Goal: Task Accomplishment & Management: Manage account settings

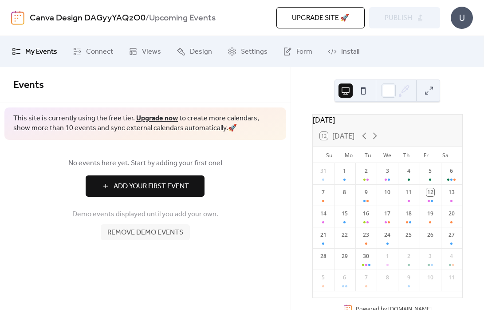
click at [166, 231] on span "Remove demo events" at bounding box center [145, 232] width 76 height 11
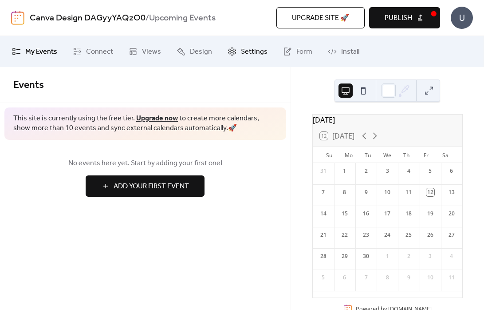
click at [242, 50] on span "Settings" at bounding box center [254, 52] width 27 height 11
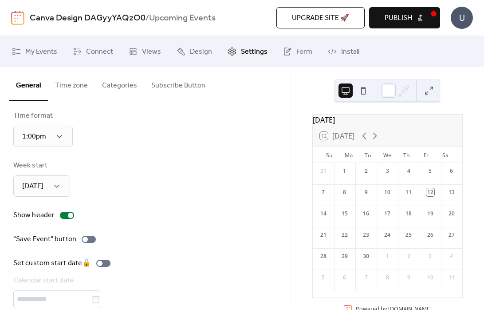
scroll to position [56, 0]
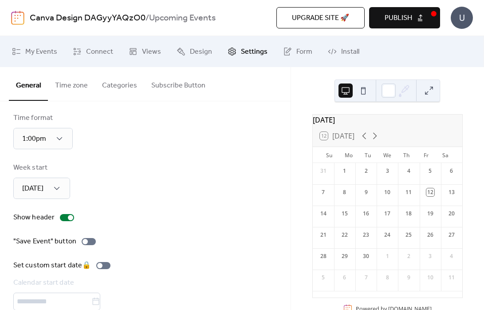
click at [124, 86] on button "Categories" at bounding box center [119, 83] width 49 height 33
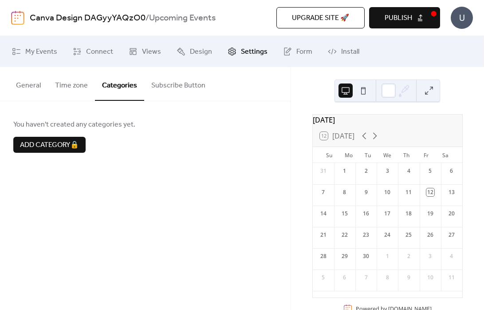
click at [200, 86] on button "Subscribe Button" at bounding box center [178, 83] width 68 height 33
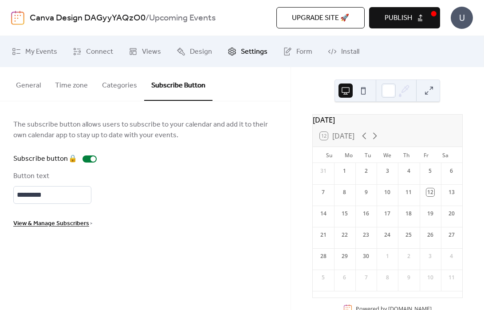
click at [30, 78] on button "General" at bounding box center [28, 83] width 39 height 33
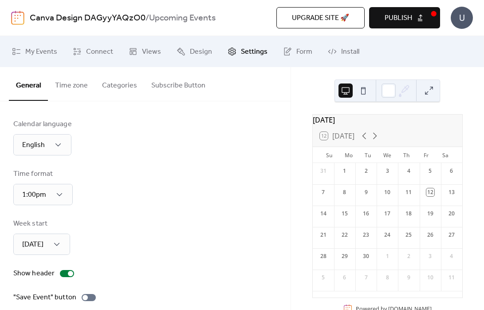
click at [369, 92] on button at bounding box center [363, 90] width 14 height 14
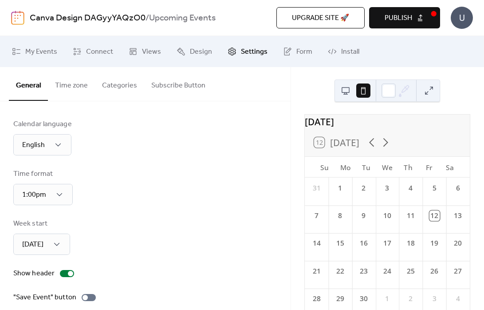
click at [345, 93] on button at bounding box center [345, 90] width 14 height 14
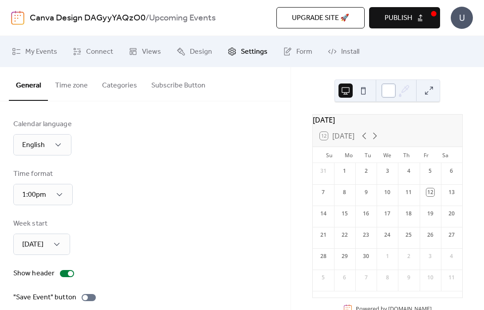
click at [388, 92] on div at bounding box center [388, 90] width 14 height 14
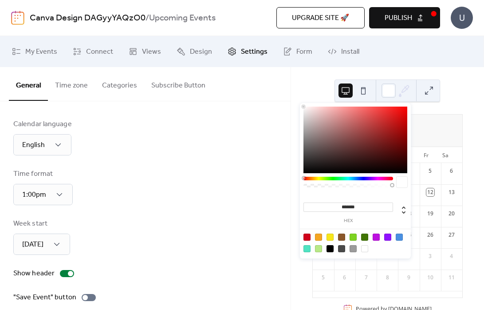
click at [339, 92] on button at bounding box center [345, 90] width 14 height 14
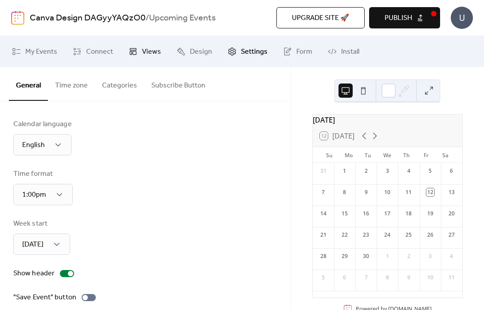
click at [154, 47] on span "Views" at bounding box center [151, 52] width 19 height 11
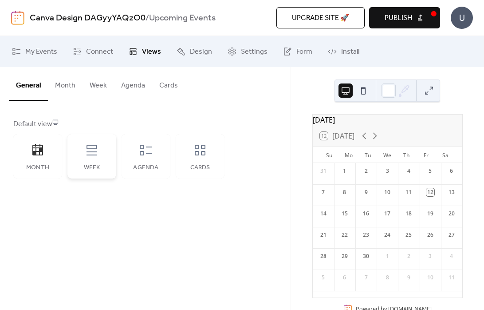
click at [99, 151] on div "Week" at bounding box center [91, 156] width 49 height 44
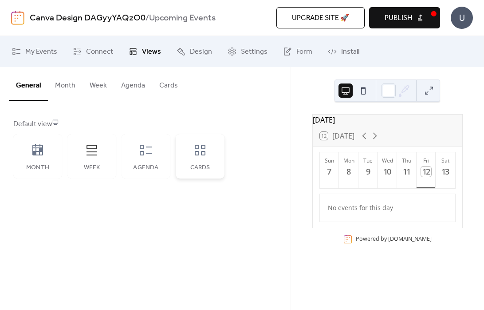
click at [196, 155] on icon at bounding box center [200, 150] width 11 height 11
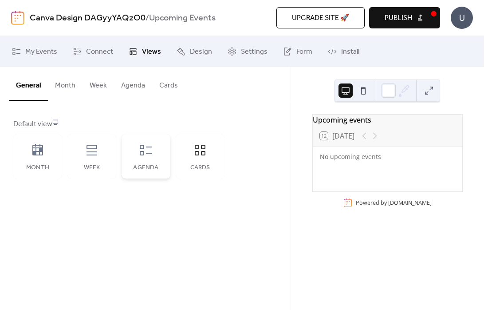
click at [143, 153] on icon at bounding box center [146, 150] width 12 height 11
click at [159, 164] on div "Agenda" at bounding box center [145, 167] width 31 height 7
click at [190, 157] on div "Cards" at bounding box center [200, 156] width 49 height 44
click at [99, 156] on div "Week" at bounding box center [91, 156] width 49 height 44
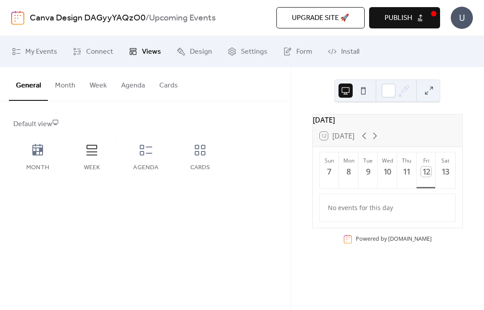
click at [65, 80] on button "Month" at bounding box center [65, 83] width 35 height 33
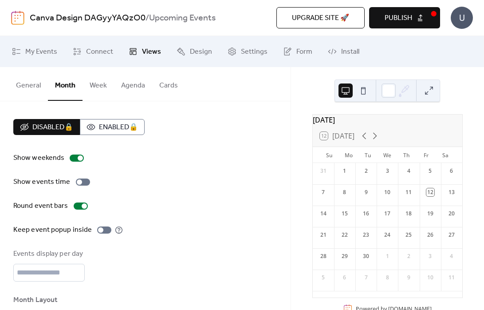
click at [23, 82] on button "General" at bounding box center [28, 83] width 39 height 33
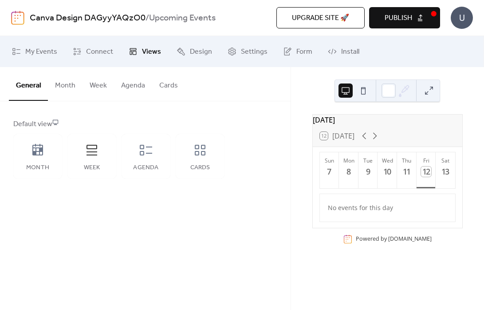
click at [178, 277] on div "General Month Week Agenda Cards Default view Month Week Agenda Cards Disabled 🔒…" at bounding box center [145, 188] width 290 height 243
click at [124, 79] on button "Agenda" at bounding box center [133, 83] width 38 height 33
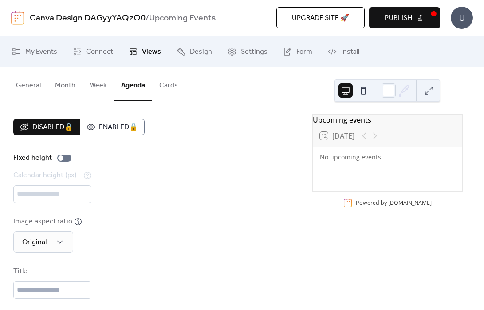
click at [26, 80] on button "General" at bounding box center [28, 83] width 39 height 33
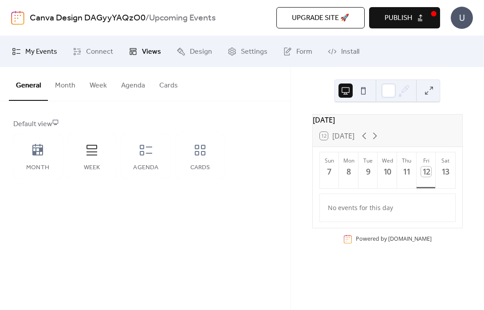
click at [32, 57] on span "My Events" at bounding box center [41, 52] width 32 height 11
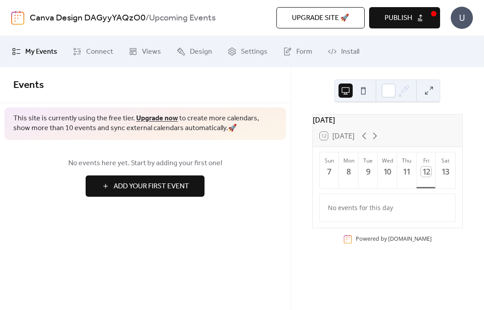
click at [216, 262] on div "Events This site is currently using the free tier. Upgrade now to create more c…" at bounding box center [145, 188] width 290 height 243
click at [145, 53] on span "Views" at bounding box center [151, 52] width 19 height 11
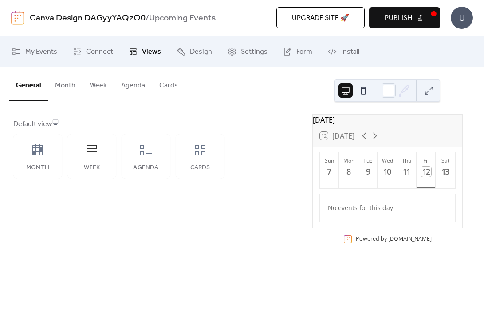
click at [140, 87] on button "Agenda" at bounding box center [133, 83] width 38 height 33
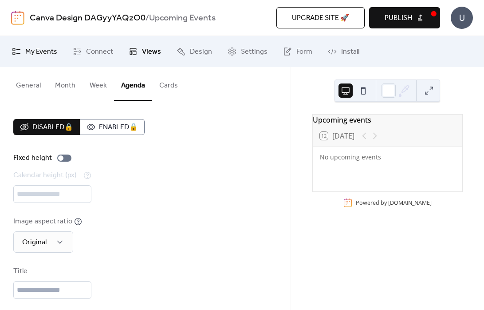
click at [43, 47] on span "My Events" at bounding box center [41, 52] width 32 height 11
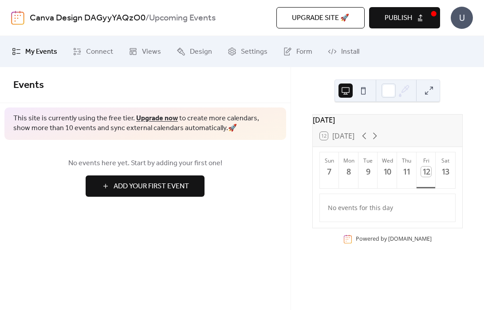
click at [141, 186] on span "Add Your First Event" at bounding box center [151, 186] width 75 height 11
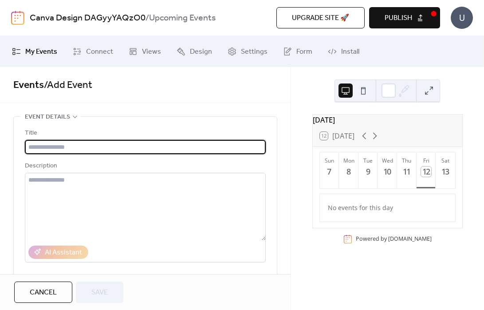
click at [99, 143] on input "text" at bounding box center [145, 147] width 241 height 14
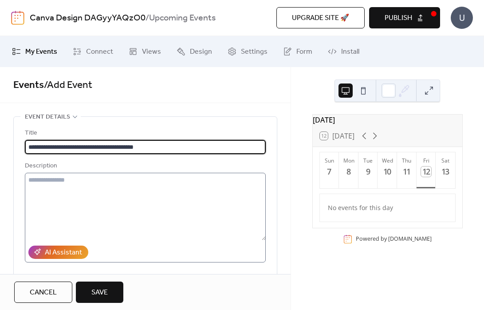
type input "**********"
click at [106, 201] on textarea at bounding box center [145, 206] width 241 height 67
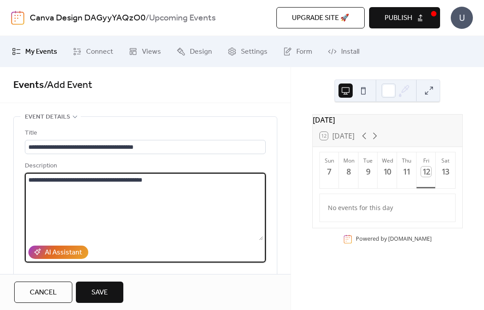
click at [136, 195] on textarea "**********" at bounding box center [144, 206] width 238 height 67
paste textarea "**********"
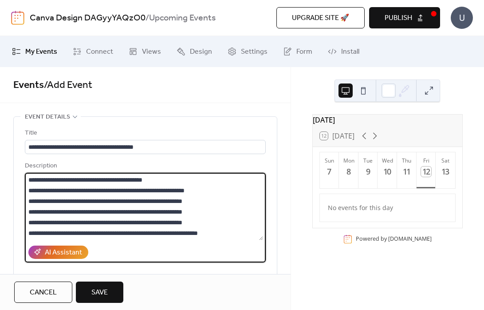
click at [221, 179] on textarea "**********" at bounding box center [144, 206] width 238 height 67
drag, startPoint x: 200, startPoint y: 178, endPoint x: 30, endPoint y: 181, distance: 169.9
click at [30, 181] on textarea "**********" at bounding box center [144, 206] width 238 height 67
type textarea "**********"
click at [101, 287] on span "Save" at bounding box center [99, 292] width 16 height 11
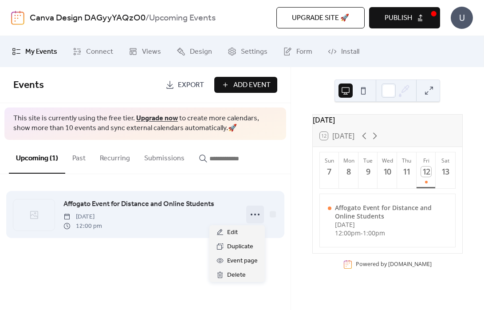
click at [253, 209] on icon at bounding box center [255, 214] width 14 height 14
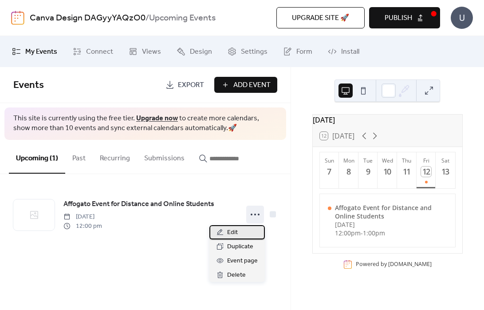
click at [248, 228] on div "Edit" at bounding box center [236, 232] width 55 height 14
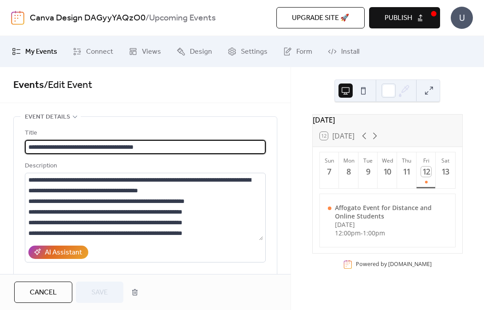
click at [164, 100] on div "Events / Edit Event" at bounding box center [145, 85] width 290 height 36
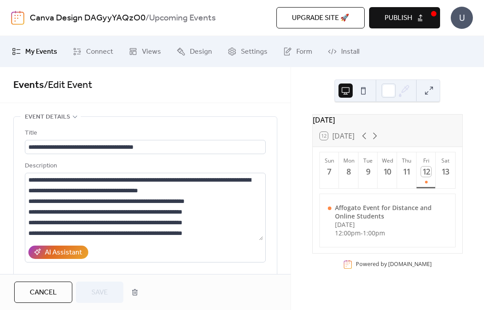
click at [72, 114] on icon at bounding box center [74, 116] width 7 height 7
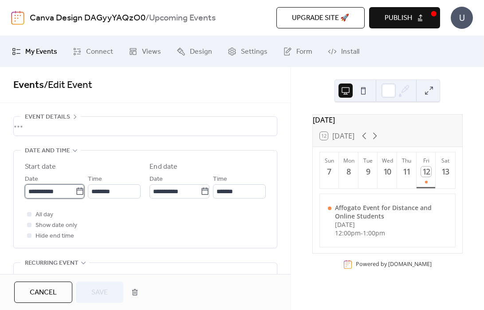
click at [64, 189] on input "**********" at bounding box center [50, 191] width 51 height 14
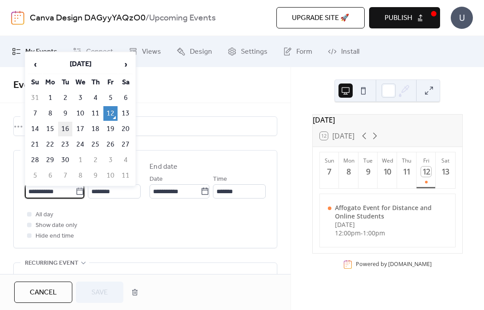
click at [63, 127] on td "16" at bounding box center [65, 129] width 14 height 15
type input "**********"
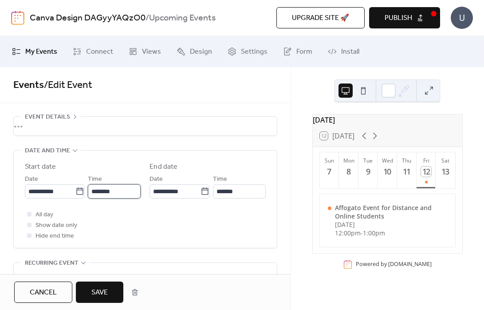
click at [110, 193] on input "********" at bounding box center [114, 191] width 53 height 14
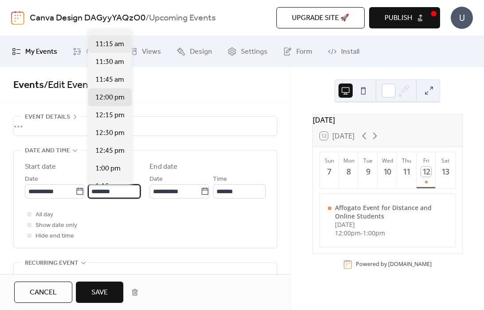
scroll to position [785, 0]
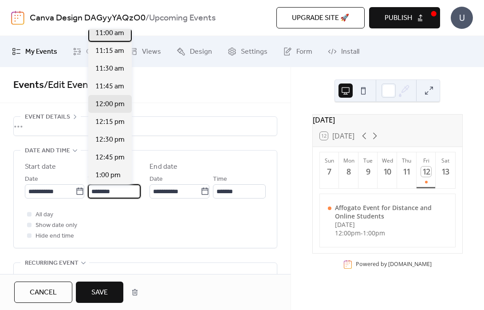
click at [118, 37] on span "11:00 am" at bounding box center [109, 33] width 29 height 11
type input "********"
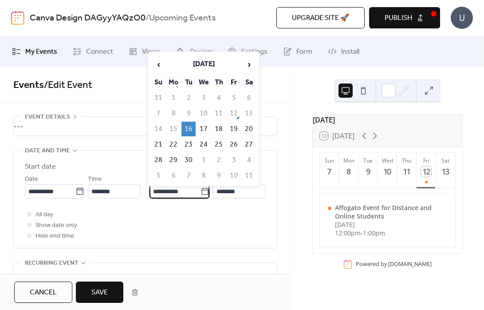
click at [183, 192] on input "**********" at bounding box center [174, 191] width 51 height 14
click at [233, 191] on input "********" at bounding box center [239, 191] width 53 height 14
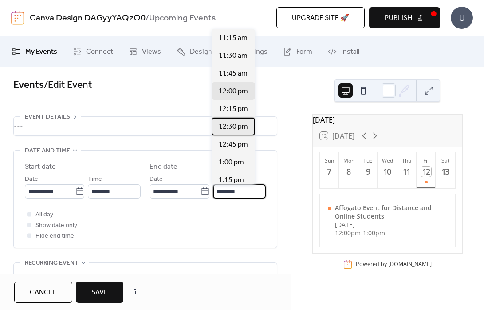
click at [235, 128] on span "12:30 pm" at bounding box center [233, 127] width 29 height 11
type input "********"
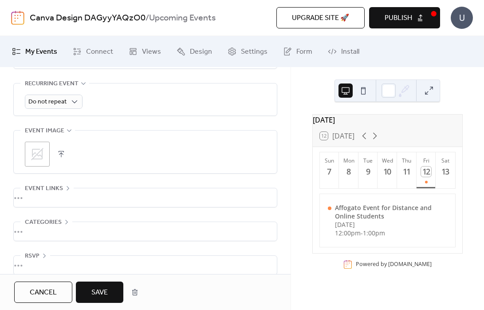
scroll to position [179, 0]
click at [43, 153] on icon at bounding box center [37, 154] width 14 height 14
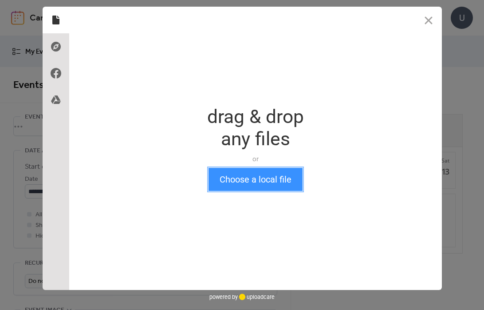
click at [247, 176] on button "Choose a local file" at bounding box center [255, 179] width 94 height 23
click at [243, 182] on button "Choose a local file" at bounding box center [255, 179] width 94 height 23
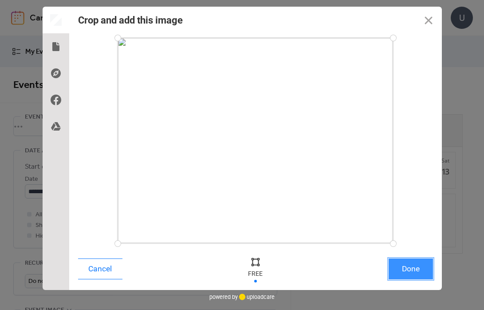
click at [414, 271] on button "Done" at bounding box center [410, 268] width 44 height 21
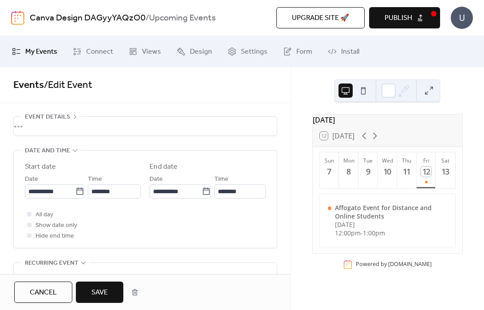
click at [106, 288] on span "Save" at bounding box center [99, 292] width 16 height 11
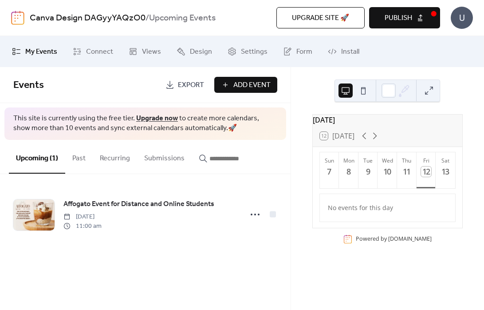
click at [412, 21] on button "Publish" at bounding box center [404, 17] width 71 height 21
click at [243, 279] on div "Events Export Add Event This site is currently using the free tier. Upgrade now…" at bounding box center [145, 188] width 290 height 243
click at [147, 51] on span "Views" at bounding box center [151, 52] width 19 height 11
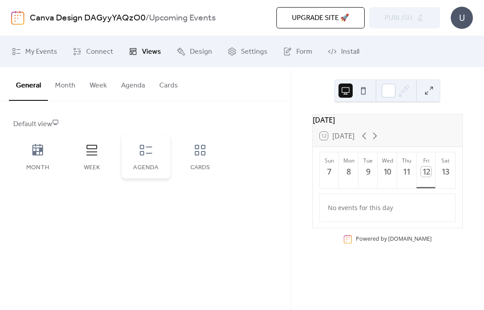
click at [162, 167] on div "Agenda" at bounding box center [146, 156] width 49 height 44
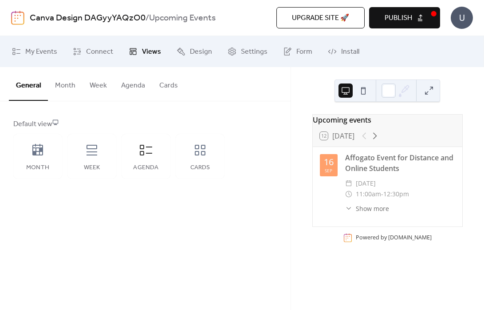
click at [398, 15] on span "Publish" at bounding box center [397, 18] width 27 height 11
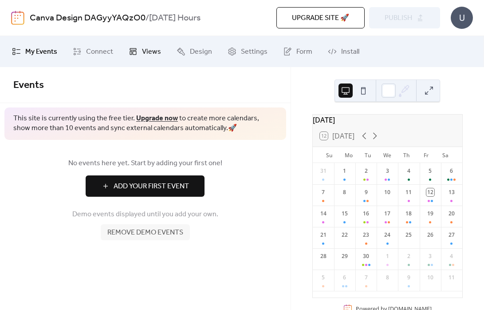
click at [154, 54] on span "Views" at bounding box center [151, 52] width 19 height 11
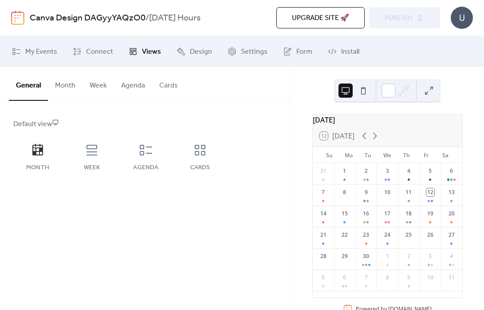
click at [170, 86] on button "Cards" at bounding box center [168, 83] width 33 height 33
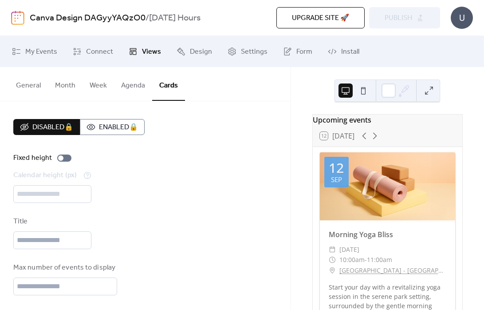
click at [40, 86] on button "General" at bounding box center [28, 83] width 39 height 33
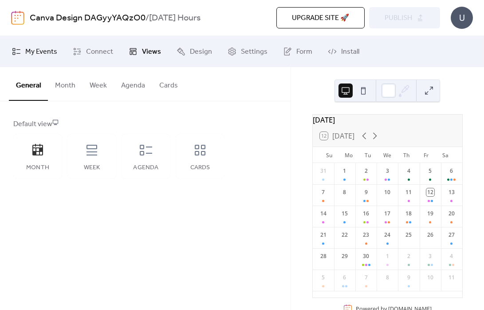
click at [41, 61] on link "My Events" at bounding box center [34, 51] width 59 height 24
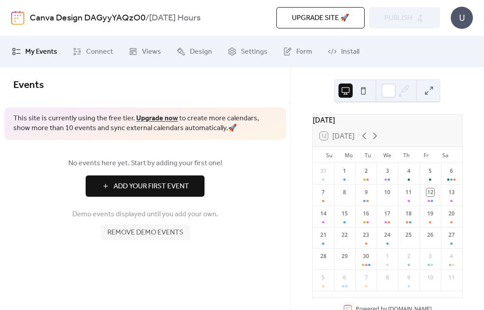
click at [145, 233] on span "Remove demo events" at bounding box center [145, 232] width 76 height 11
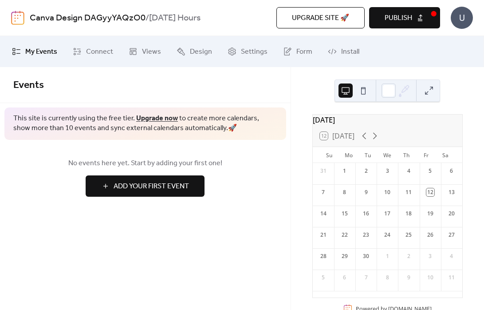
click at [39, 50] on span "My Events" at bounding box center [41, 52] width 32 height 11
click at [192, 48] on span "Design" at bounding box center [201, 52] width 22 height 11
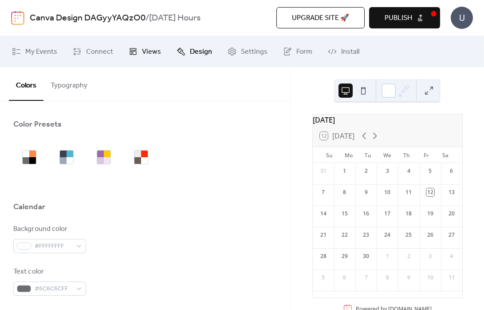
click at [142, 51] on span "Views" at bounding box center [151, 52] width 19 height 11
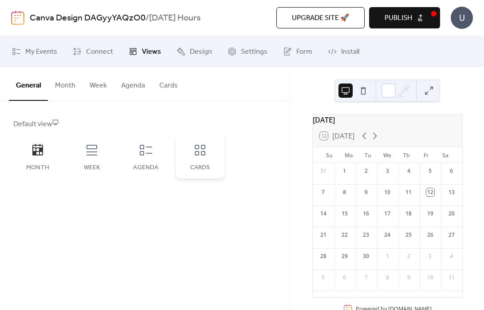
click at [194, 152] on icon at bounding box center [200, 150] width 14 height 14
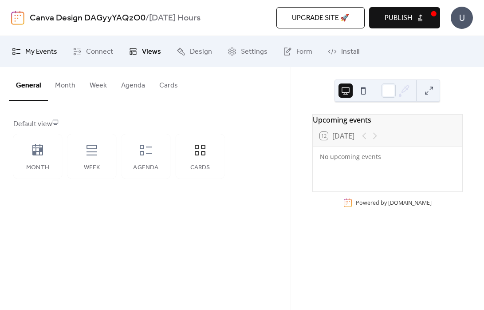
click at [34, 48] on span "My Events" at bounding box center [41, 52] width 32 height 11
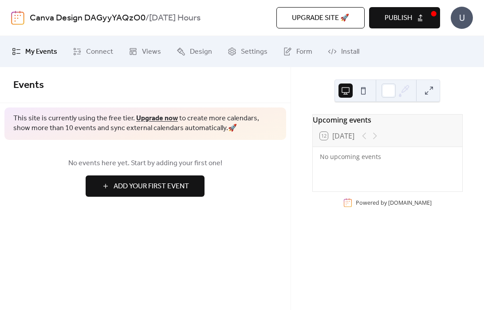
click at [143, 184] on span "Add Your First Event" at bounding box center [151, 186] width 75 height 11
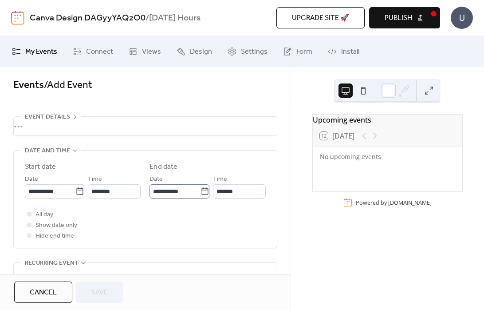
scroll to position [30, 0]
click at [67, 128] on div "•••" at bounding box center [145, 126] width 263 height 19
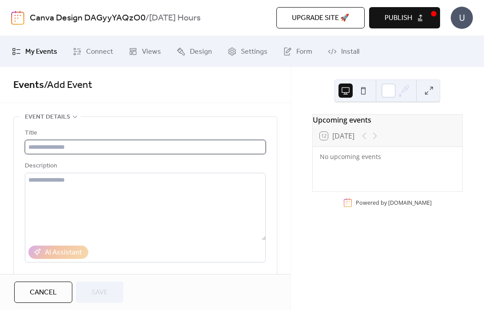
click at [67, 143] on input "text" at bounding box center [145, 147] width 241 height 14
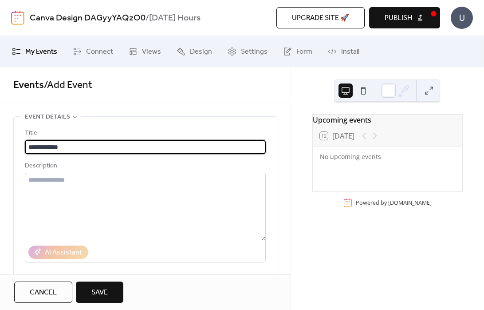
type input "**********"
click at [161, 298] on div "Cancel Save" at bounding box center [145, 291] width 262 height 21
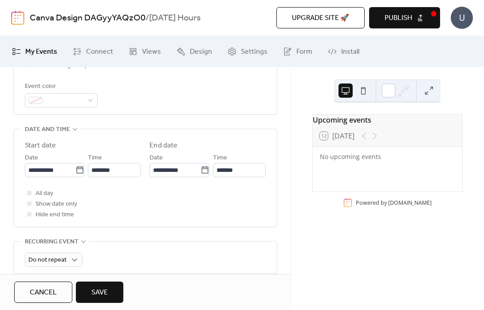
scroll to position [247, 0]
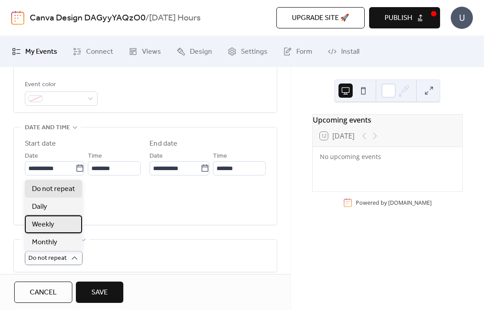
click at [62, 228] on div "Weekly" at bounding box center [53, 224] width 57 height 18
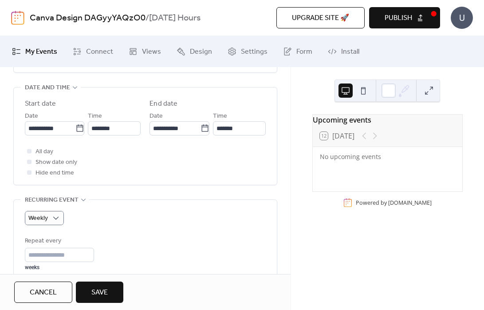
scroll to position [284, 0]
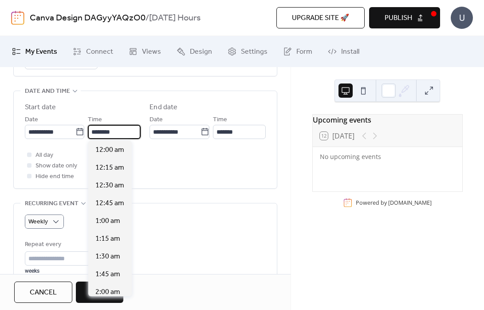
click at [128, 132] on input "********" at bounding box center [114, 132] width 53 height 14
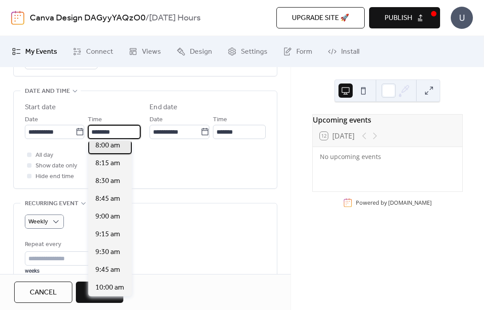
click at [113, 142] on span "8:00 am" at bounding box center [107, 145] width 25 height 11
type input "*******"
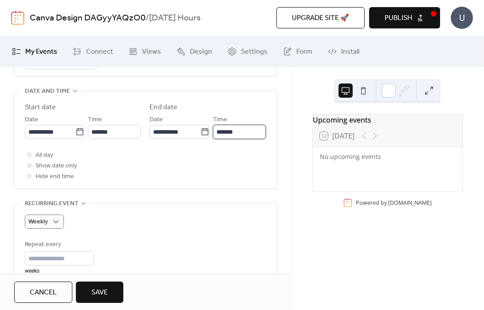
click at [243, 130] on input "*******" at bounding box center [239, 132] width 53 height 14
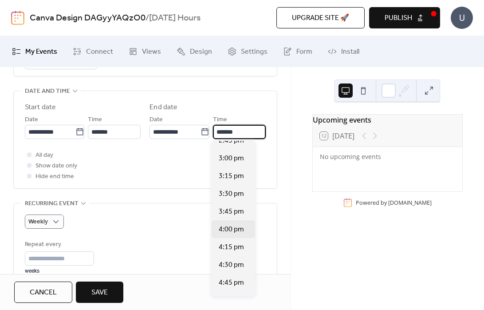
scroll to position [471, 0]
click at [234, 231] on span "4:00 pm" at bounding box center [231, 229] width 25 height 11
type input "*******"
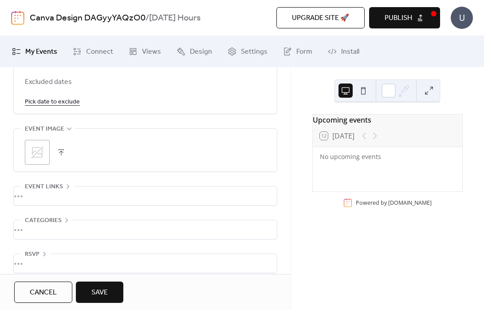
scroll to position [581, 0]
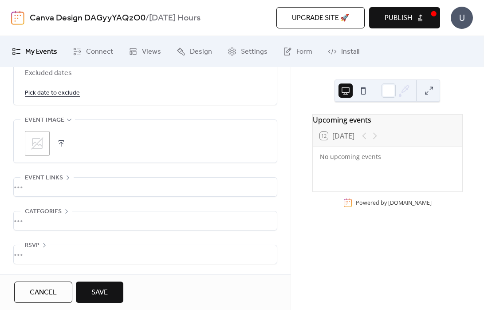
click at [113, 287] on button "Save" at bounding box center [99, 291] width 47 height 21
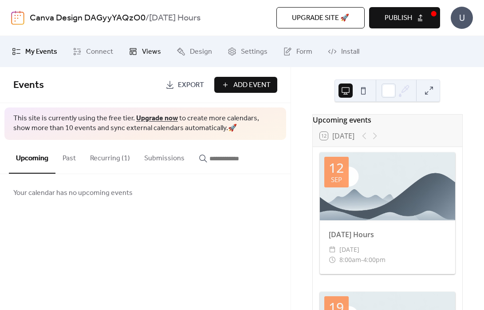
click at [150, 48] on span "Views" at bounding box center [151, 52] width 19 height 11
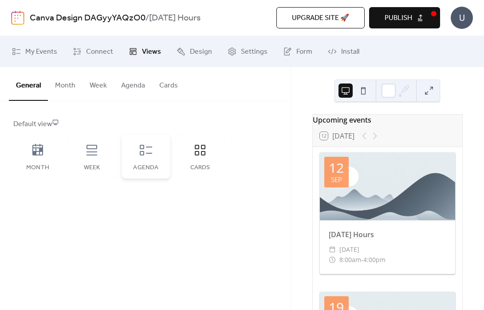
click at [149, 156] on icon at bounding box center [146, 150] width 14 height 14
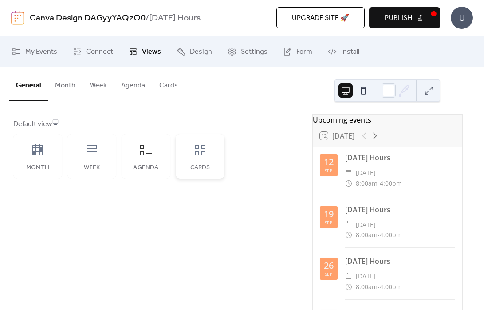
click at [208, 158] on div "Cards" at bounding box center [200, 156] width 49 height 44
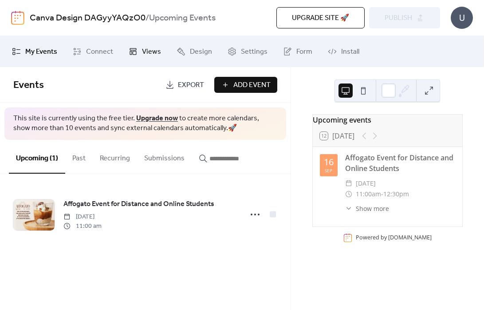
click at [156, 47] on span "Views" at bounding box center [151, 52] width 19 height 11
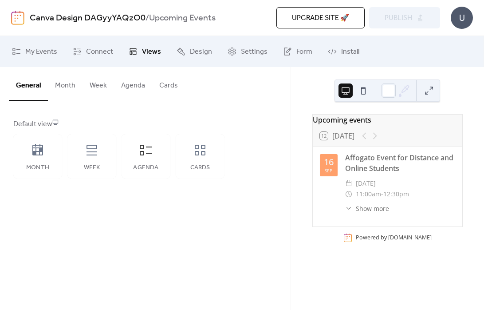
click at [167, 84] on button "Cards" at bounding box center [168, 83] width 33 height 33
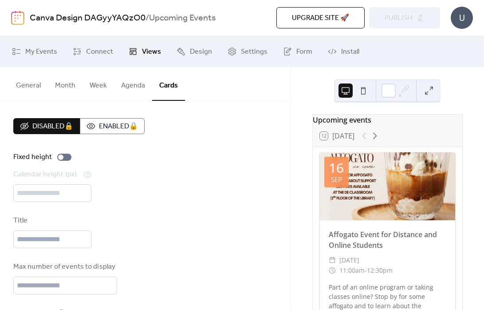
scroll to position [2, 0]
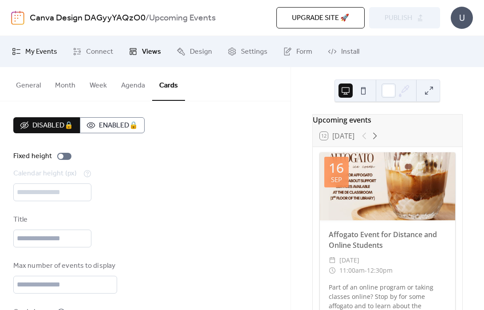
click at [45, 56] on span "My Events" at bounding box center [41, 52] width 32 height 11
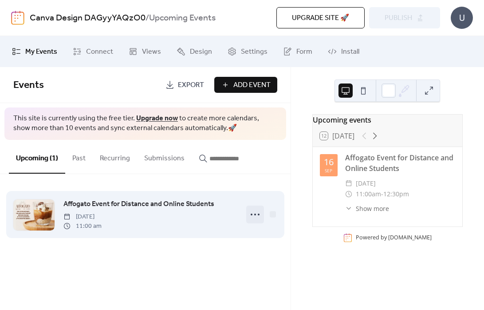
click at [255, 212] on icon at bounding box center [255, 214] width 14 height 14
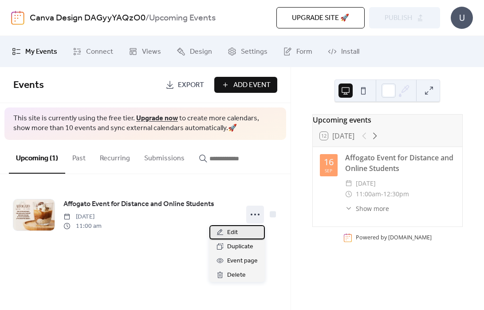
click at [245, 227] on div "Edit" at bounding box center [236, 232] width 55 height 14
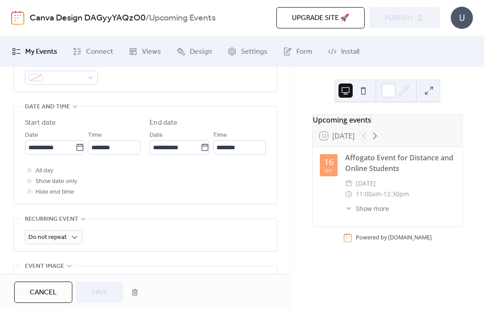
scroll to position [415, 0]
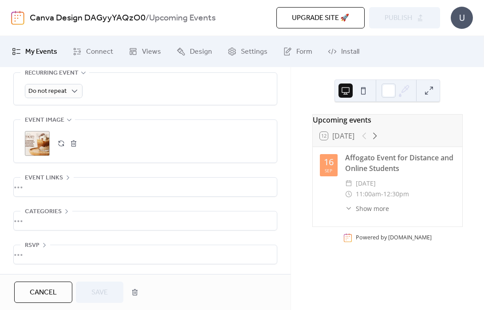
click at [78, 143] on button "button" at bounding box center [73, 143] width 12 height 12
click at [40, 142] on icon at bounding box center [37, 143] width 14 height 14
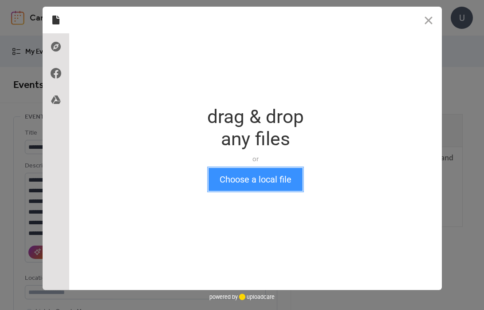
click at [247, 180] on button "Choose a local file" at bounding box center [255, 179] width 94 height 23
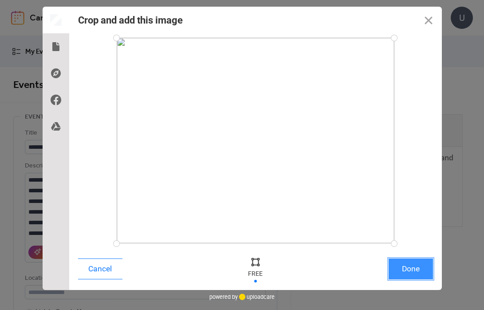
click at [411, 263] on button "Done" at bounding box center [410, 268] width 44 height 21
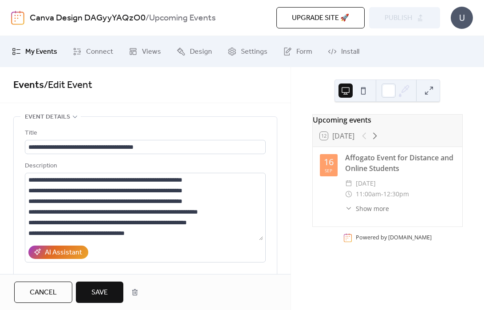
click at [103, 280] on div "Cancel Save" at bounding box center [145, 292] width 290 height 36
click at [103, 290] on span "Save" at bounding box center [99, 292] width 16 height 11
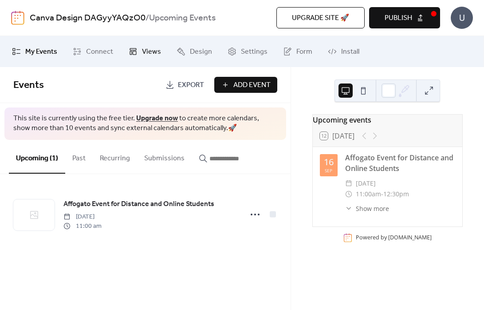
click at [147, 50] on span "Views" at bounding box center [151, 52] width 19 height 11
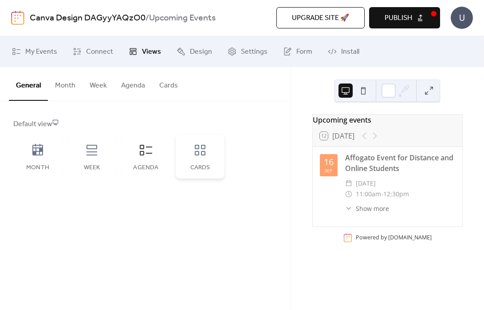
click at [197, 159] on div "Cards" at bounding box center [200, 156] width 49 height 44
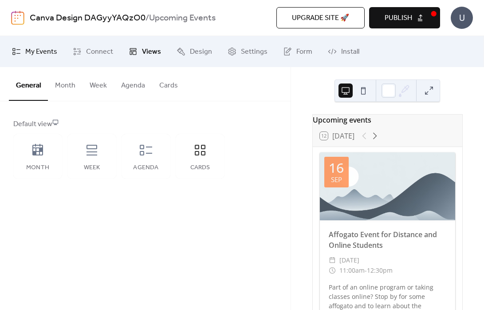
click at [29, 47] on span "My Events" at bounding box center [41, 52] width 32 height 11
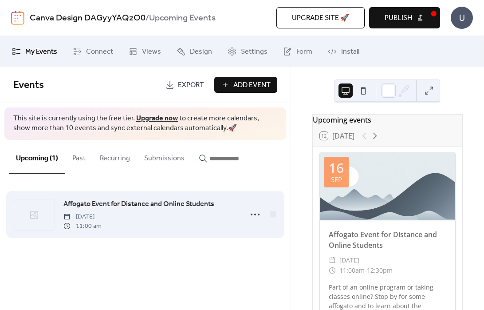
click at [50, 208] on div at bounding box center [33, 214] width 41 height 31
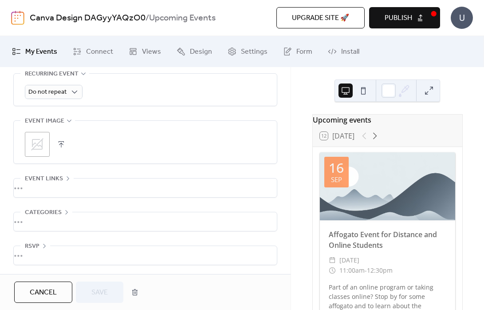
scroll to position [415, 0]
click at [35, 142] on icon at bounding box center [37, 143] width 14 height 14
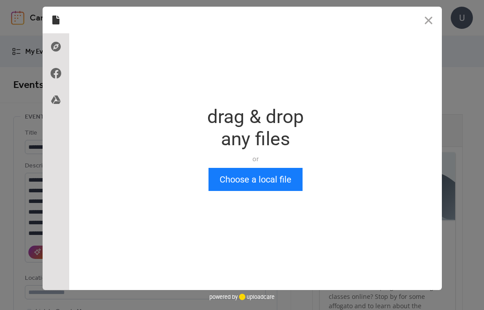
click at [254, 192] on div "Drop a file here drag & drop any files or Upload files from your computer Choos…" at bounding box center [255, 148] width 373 height 283
click at [251, 183] on button "Choose a local file" at bounding box center [255, 179] width 94 height 23
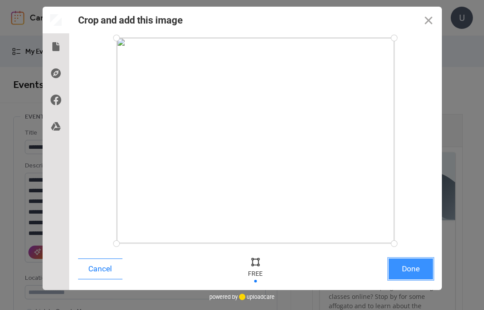
click at [408, 267] on button "Done" at bounding box center [410, 268] width 44 height 21
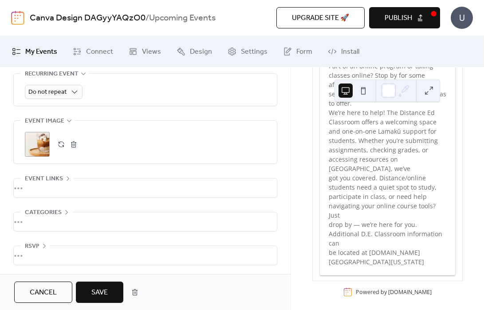
scroll to position [415, 0]
click at [108, 284] on button "Save" at bounding box center [99, 291] width 47 height 21
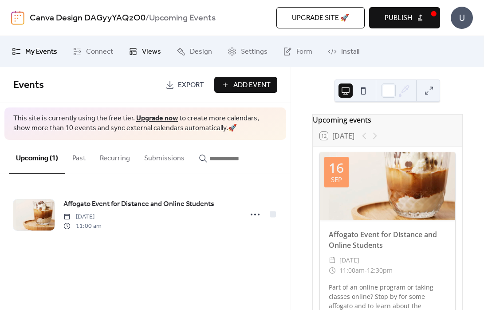
click at [146, 51] on span "Views" at bounding box center [151, 52] width 19 height 11
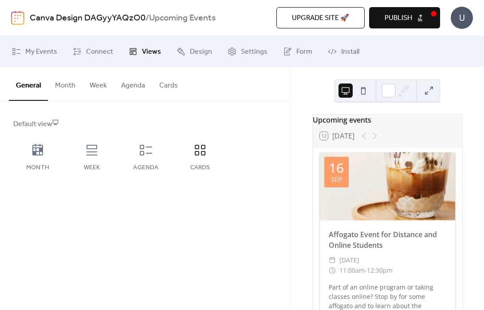
click at [404, 14] on span "Publish" at bounding box center [397, 18] width 27 height 11
click at [364, 91] on button at bounding box center [363, 90] width 14 height 14
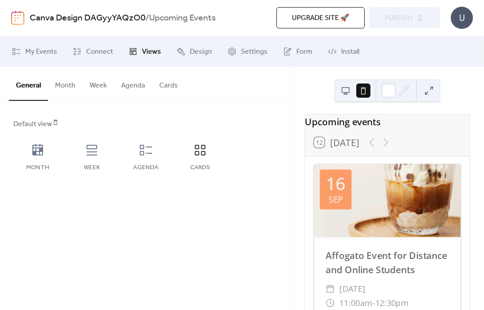
click at [260, 223] on div "General Month Week Agenda Cards Default view Month Week Agenda Cards Disabled 🔒…" at bounding box center [145, 188] width 290 height 243
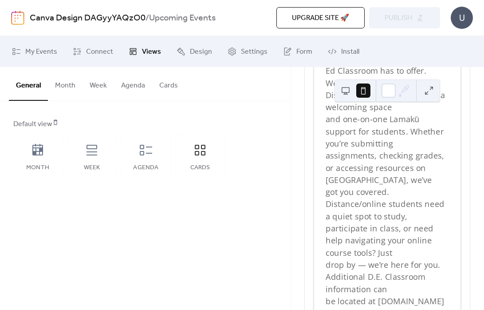
scroll to position [376, 0]
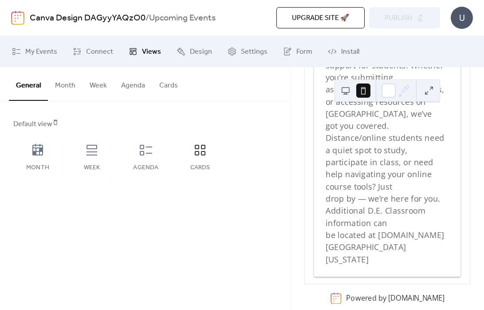
click at [247, 210] on div "General Month Week Agenda Cards Default view Month Week Agenda Cards Disabled 🔒…" at bounding box center [145, 188] width 290 height 243
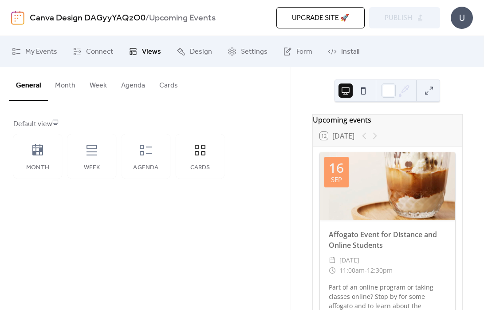
click at [369, 94] on button at bounding box center [363, 90] width 14 height 14
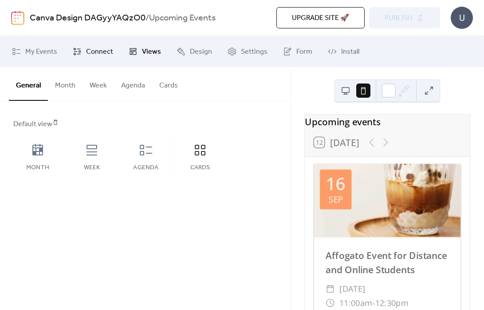
click at [94, 49] on span "Connect" at bounding box center [99, 52] width 27 height 11
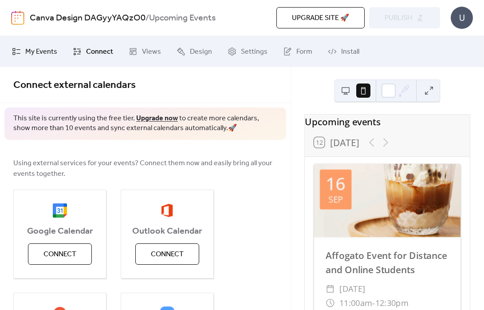
click at [48, 47] on span "My Events" at bounding box center [41, 52] width 32 height 11
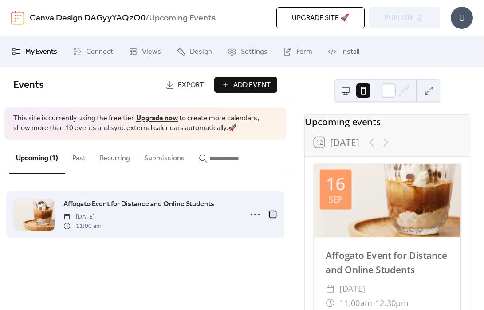
click at [274, 214] on div at bounding box center [273, 214] width 6 height 6
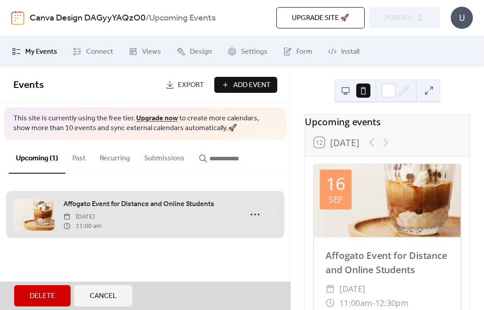
click at [274, 213] on div "Affogato Event for Distance and Online Students Tuesday, September 16, 2025 11:…" at bounding box center [145, 214] width 264 height 54
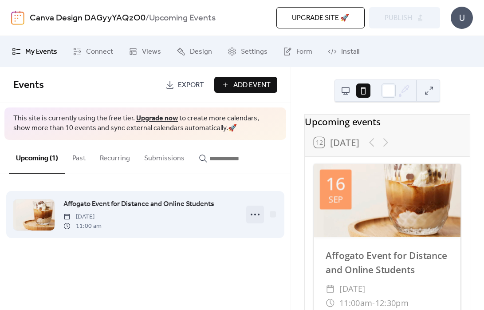
click at [260, 215] on icon at bounding box center [255, 214] width 14 height 14
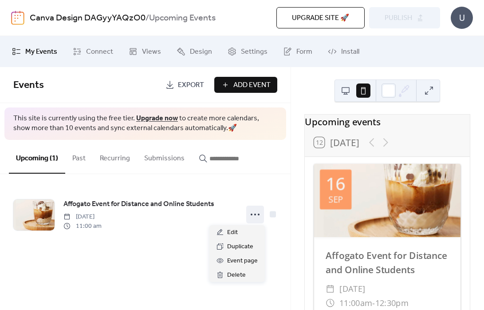
click at [288, 168] on div "Upcoming (1) Past Recurring Submissions" at bounding box center [145, 157] width 290 height 34
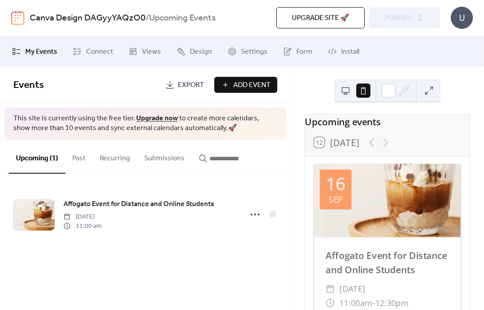
click at [409, 90] on icon at bounding box center [403, 90] width 13 height 13
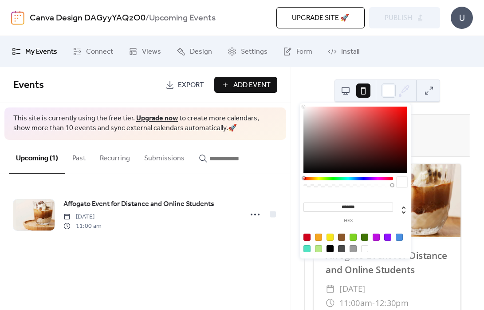
click at [365, 236] on div at bounding box center [364, 236] width 7 height 7
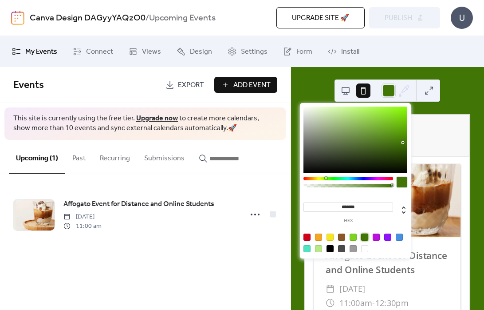
click at [353, 236] on div at bounding box center [352, 236] width 7 height 7
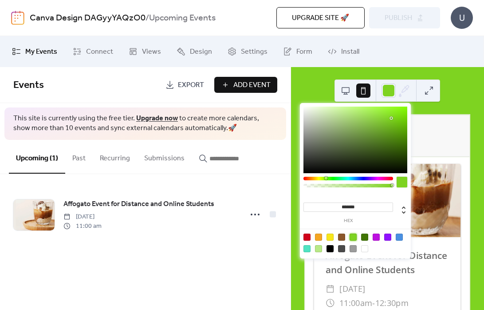
click at [333, 238] on div at bounding box center [329, 236] width 7 height 7
type input "*******"
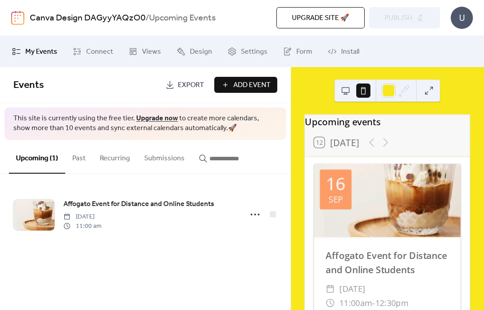
click at [259, 283] on div "Events Export Add Event This site is currently using the free tier. Upgrade now…" at bounding box center [145, 188] width 290 height 243
click at [462, 17] on div "U" at bounding box center [462, 18] width 22 height 22
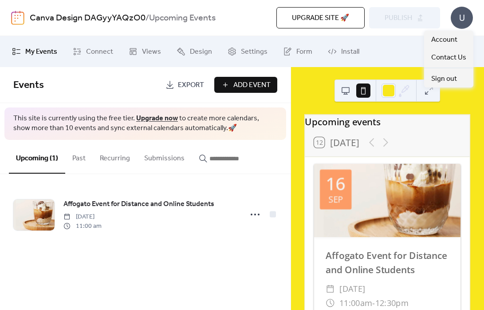
click at [460, 18] on div "U" at bounding box center [462, 18] width 22 height 22
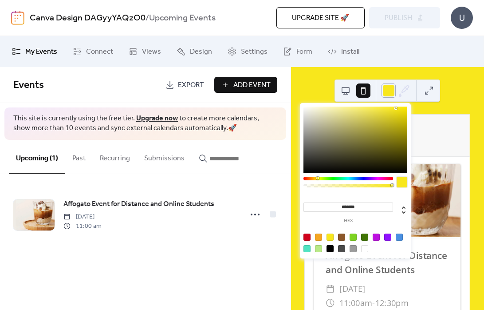
click at [391, 86] on div at bounding box center [388, 90] width 14 height 14
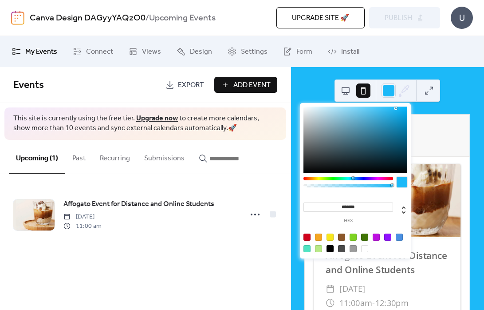
click at [353, 177] on div at bounding box center [348, 178] width 90 height 4
click at [398, 235] on div at bounding box center [399, 236] width 7 height 7
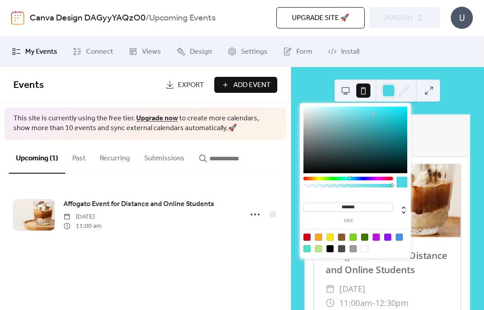
click at [349, 178] on div at bounding box center [348, 178] width 90 height 4
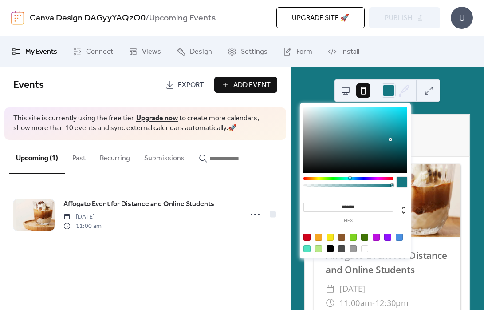
type input "*******"
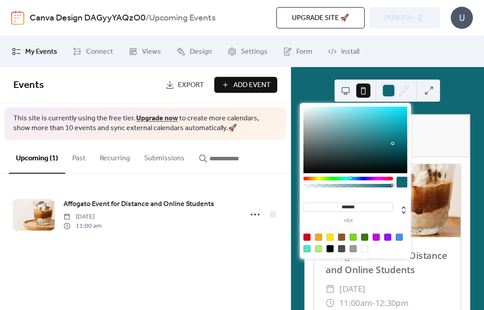
drag, startPoint x: 368, startPoint y: 141, endPoint x: 392, endPoint y: 143, distance: 24.9
click at [392, 143] on div at bounding box center [355, 139] width 104 height 67
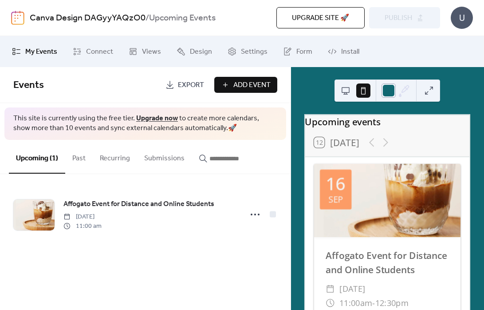
click at [388, 92] on div at bounding box center [388, 90] width 14 height 14
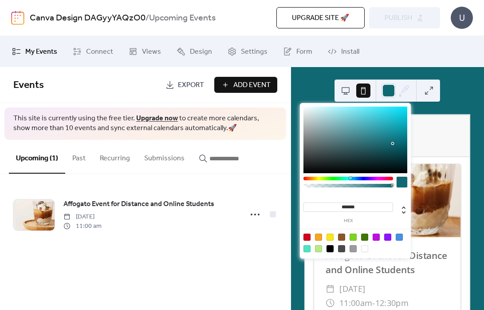
click at [357, 209] on input "*******" at bounding box center [348, 206] width 90 height 9
paste input
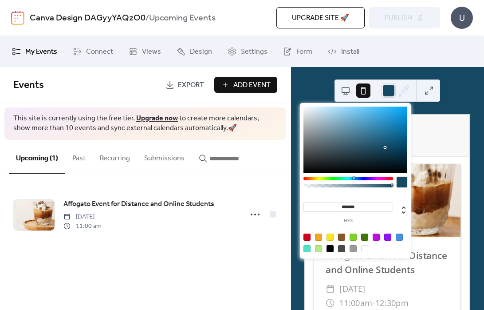
type input "*******"
click at [382, 193] on div "******* hex" at bounding box center [355, 207] width 104 height 31
click at [372, 209] on input "*******" at bounding box center [348, 206] width 90 height 9
click at [412, 47] on ul "My Events Connect Views Design Settings Form Install" at bounding box center [241, 51] width 473 height 24
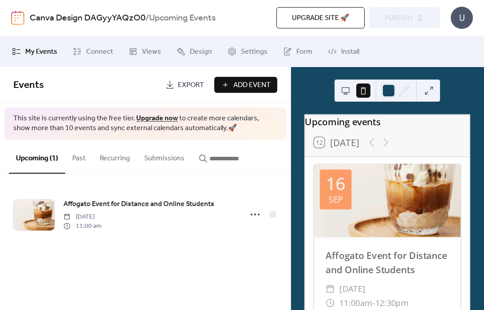
click at [412, 22] on div "Upgrade site 🚀 Preview Publish" at bounding box center [344, 17] width 192 height 21
click at [343, 94] on button at bounding box center [345, 90] width 14 height 14
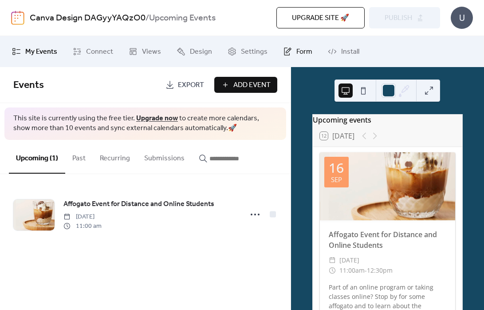
click at [298, 44] on link "Form" at bounding box center [297, 51] width 43 height 24
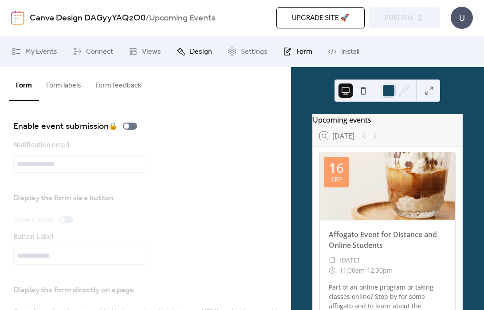
click at [188, 43] on link "Design" at bounding box center [194, 51] width 49 height 24
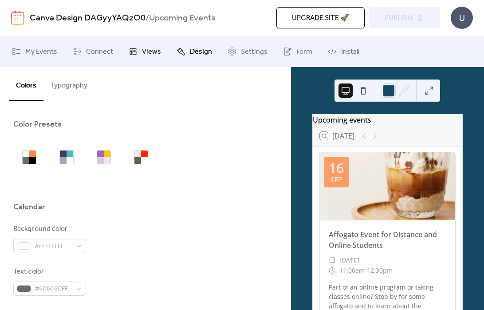
click at [152, 48] on span "Views" at bounding box center [151, 52] width 19 height 11
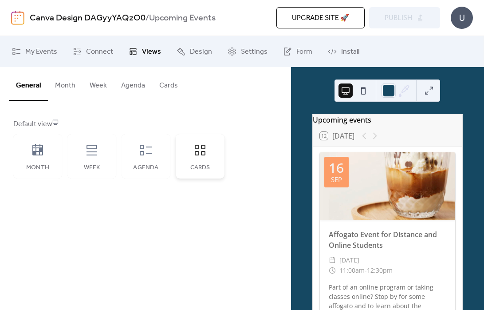
click at [202, 155] on icon at bounding box center [200, 150] width 11 height 11
click at [168, 75] on button "Cards" at bounding box center [168, 83] width 33 height 33
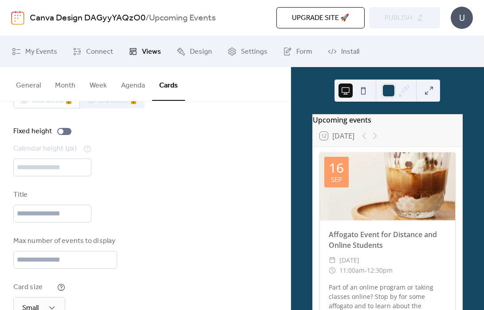
scroll to position [28, 0]
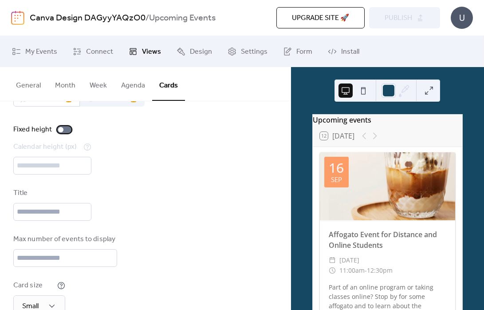
click at [63, 131] on div at bounding box center [64, 129] width 14 height 7
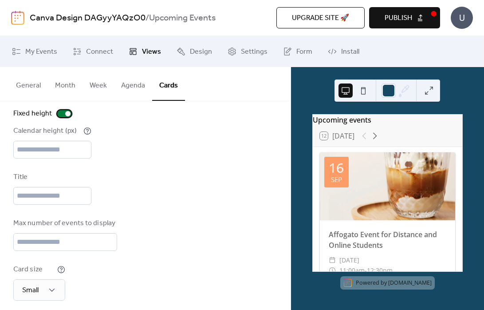
scroll to position [45, 0]
click at [55, 148] on input "***" at bounding box center [52, 149] width 78 height 18
click at [90, 145] on input "***" at bounding box center [52, 149] width 78 height 18
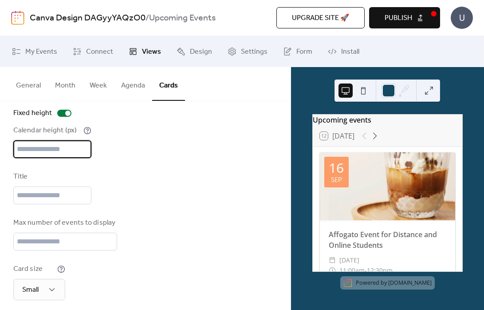
click at [90, 145] on input "***" at bounding box center [52, 149] width 78 height 18
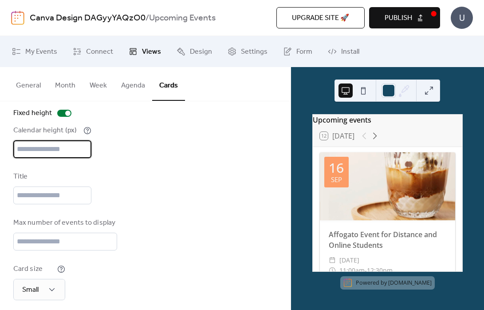
click at [90, 145] on input "***" at bounding box center [52, 149] width 78 height 18
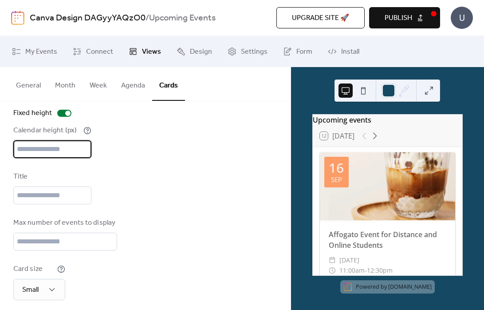
click at [51, 142] on input "***" at bounding box center [52, 149] width 78 height 18
click at [47, 148] on input "***" at bounding box center [52, 149] width 78 height 18
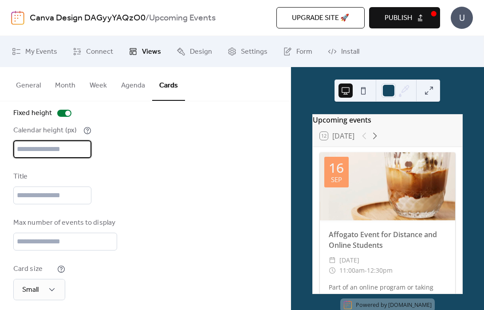
type input "***"
click at [96, 179] on div "Title" at bounding box center [145, 187] width 264 height 33
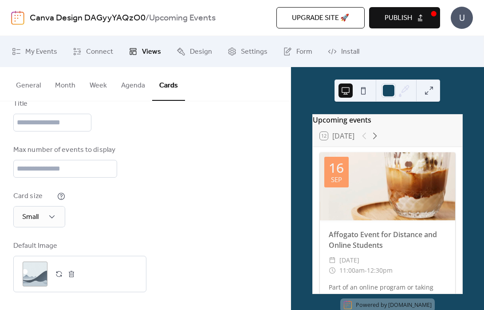
scroll to position [0, 0]
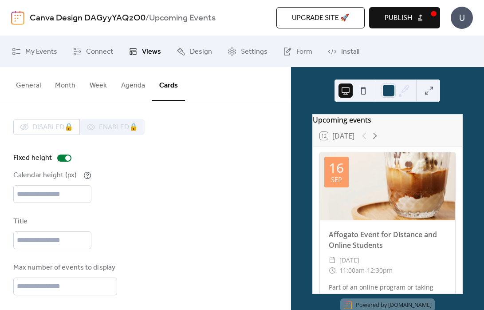
click at [399, 17] on span "Publish" at bounding box center [397, 18] width 27 height 11
click at [139, 83] on button "Agenda" at bounding box center [133, 83] width 38 height 33
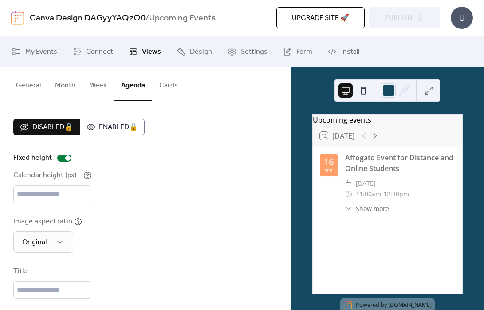
click at [170, 83] on button "Cards" at bounding box center [168, 83] width 33 height 33
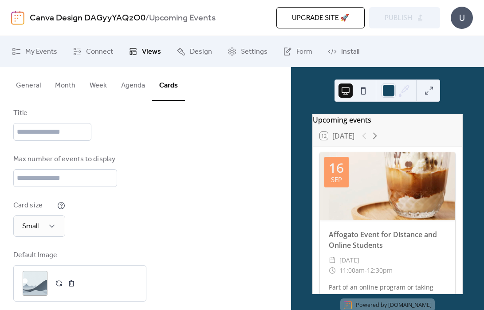
scroll to position [118, 0]
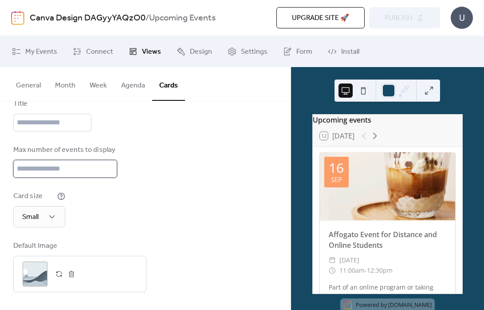
click at [69, 166] on input "**" at bounding box center [63, 169] width 101 height 18
type input "*"
click at [149, 220] on div "Card size Small" at bounding box center [145, 209] width 264 height 36
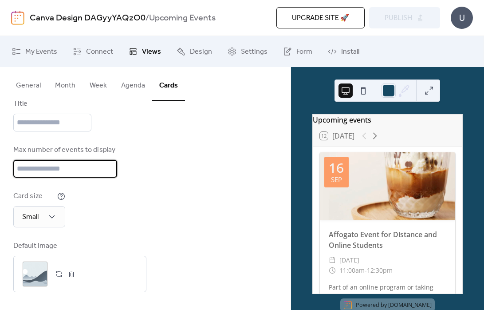
scroll to position [0, 0]
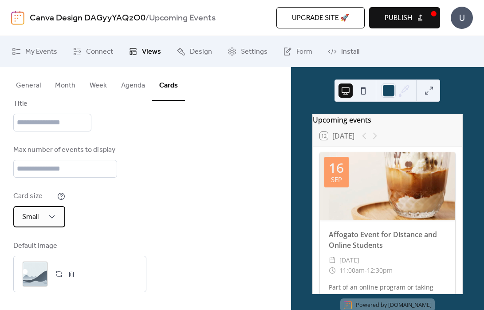
click at [43, 220] on div "Small" at bounding box center [39, 216] width 52 height 21
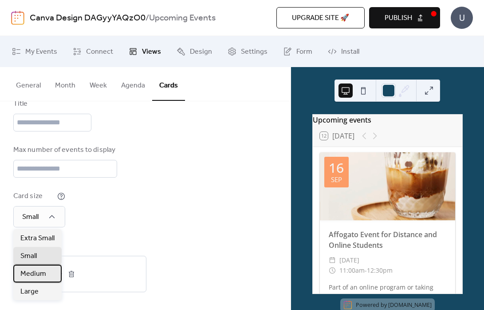
click at [50, 274] on div "Medium" at bounding box center [37, 273] width 48 height 18
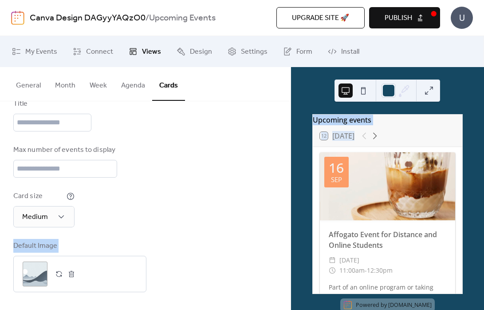
drag, startPoint x: 293, startPoint y: 203, endPoint x: 326, endPoint y: 176, distance: 42.9
click at [273, 202] on div "My Events Connect Views Design Settings Form Install Views General Month Week A…" at bounding box center [242, 173] width 484 height 274
click at [426, 96] on button at bounding box center [429, 90] width 14 height 14
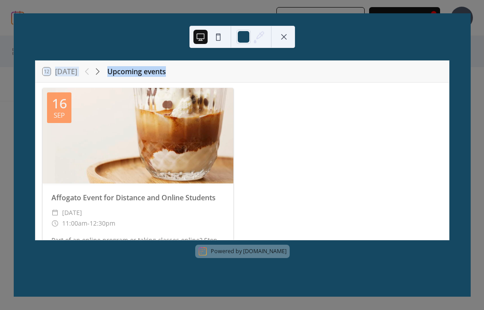
click at [284, 33] on button at bounding box center [284, 37] width 14 height 14
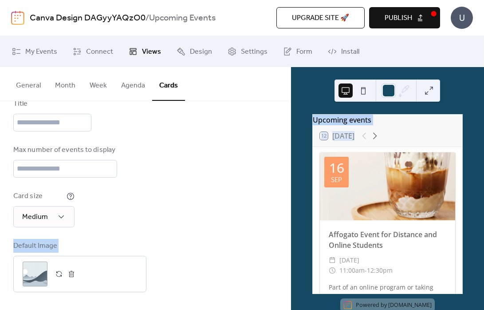
click at [104, 234] on div "Disabled 🔒 Enabled 🔒 Fixed height Calendar height (px) *** Title Max number of …" at bounding box center [145, 146] width 264 height 290
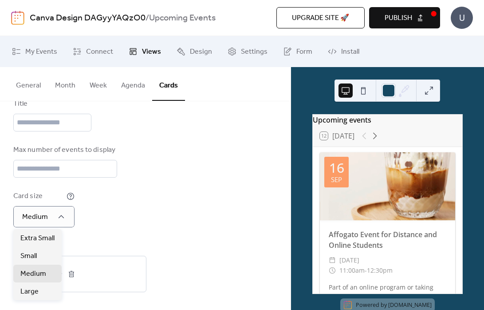
click at [148, 222] on div "Card size Medium" at bounding box center [145, 209] width 264 height 36
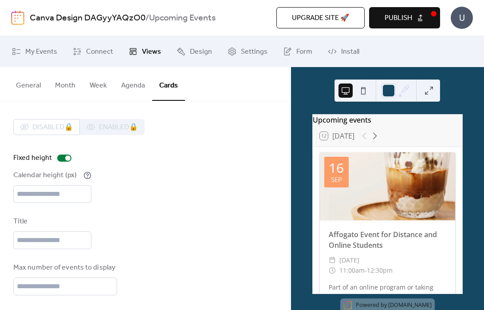
click at [331, 21] on span "Upgrade site 🚀" at bounding box center [320, 18] width 57 height 11
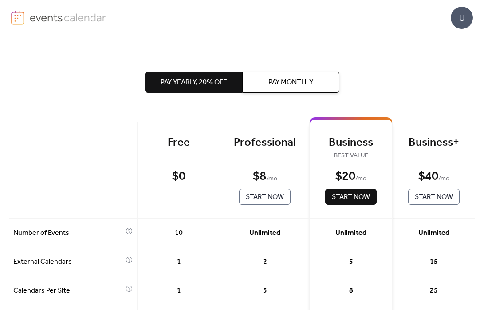
scroll to position [30, 0]
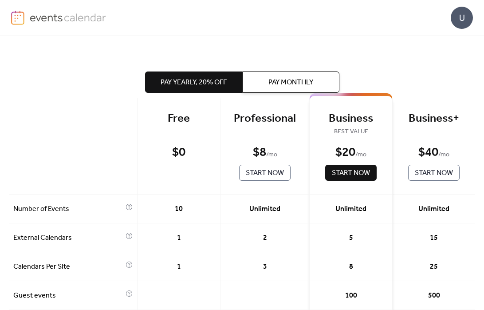
click at [263, 176] on span "Start Now" at bounding box center [265, 173] width 38 height 11
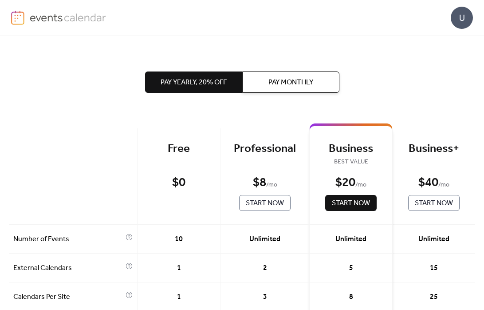
click at [293, 81] on span "Pay Monthly" at bounding box center [290, 82] width 45 height 11
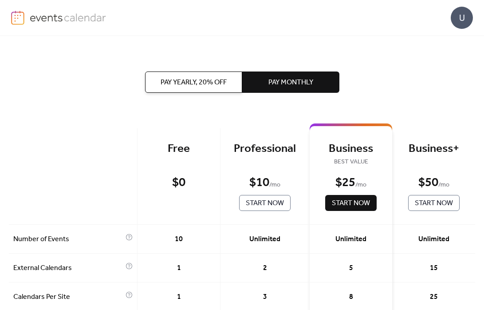
click at [255, 204] on span "Start Now" at bounding box center [265, 203] width 38 height 11
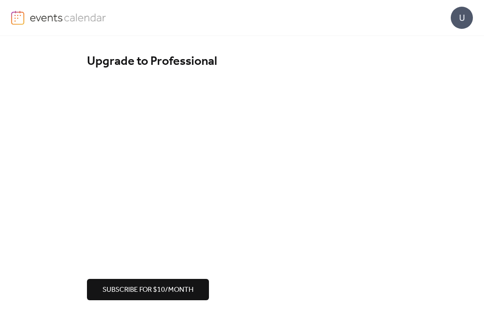
click at [323, 59] on div "Upgrade to Professional" at bounding box center [242, 62] width 310 height 16
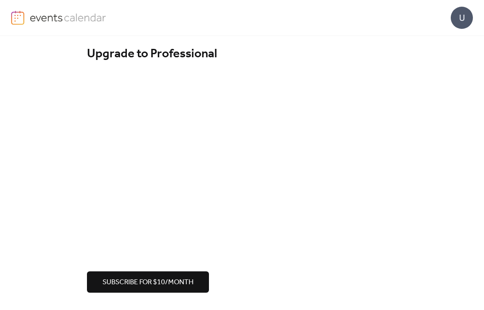
scroll to position [8, 0]
click at [331, 53] on div "Upgrade to Professional" at bounding box center [242, 54] width 310 height 16
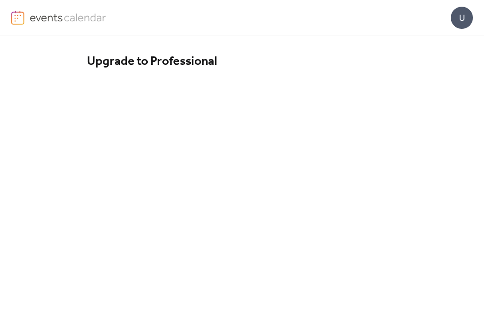
scroll to position [16, 0]
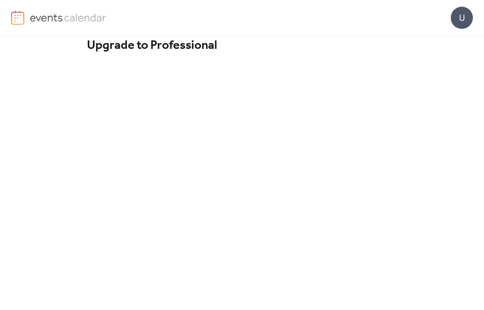
drag, startPoint x: 40, startPoint y: 225, endPoint x: 46, endPoint y: 230, distance: 7.3
click at [41, 225] on div "Upgrade to Professional Subscribe for $10/month" at bounding box center [242, 213] width 484 height 386
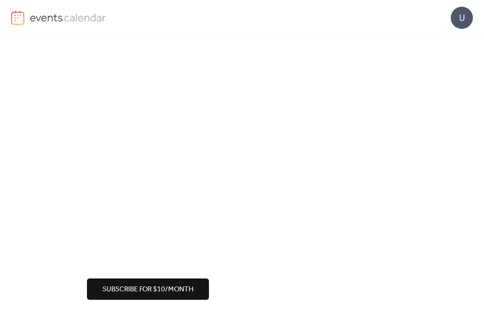
scroll to position [112, 0]
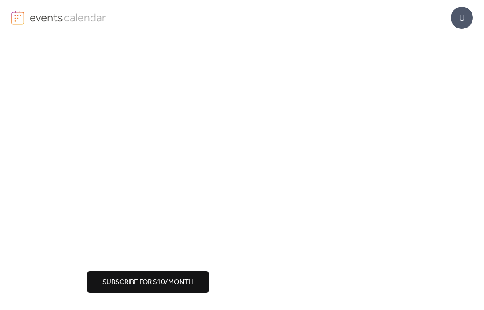
click at [278, 290] on div "Subscribe for $10/month" at bounding box center [242, 281] width 310 height 21
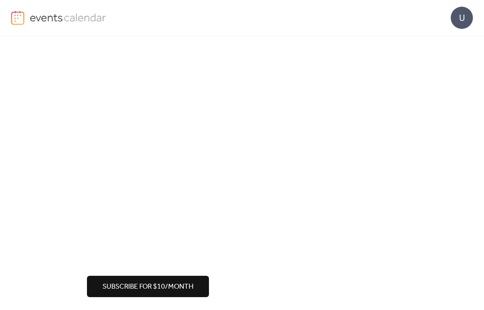
scroll to position [106, 0]
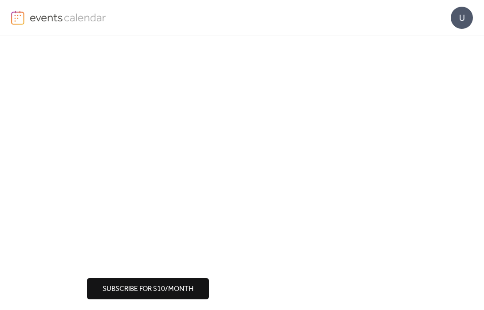
click at [171, 284] on span "Subscribe for $10/month" at bounding box center [147, 288] width 91 height 11
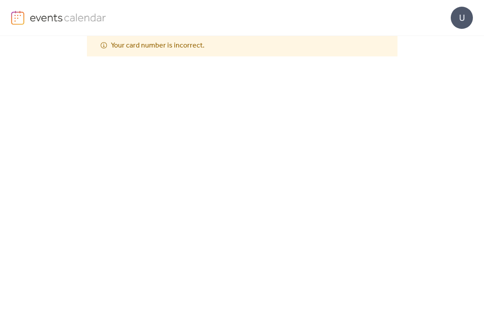
scroll to position [67, 0]
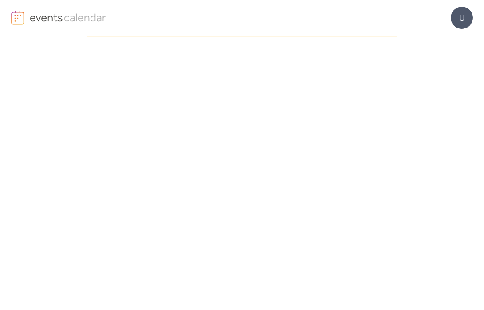
click at [46, 249] on div "Upgrade to Professional Your card number is incorrect. Subscribe for $10/month" at bounding box center [242, 179] width 484 height 421
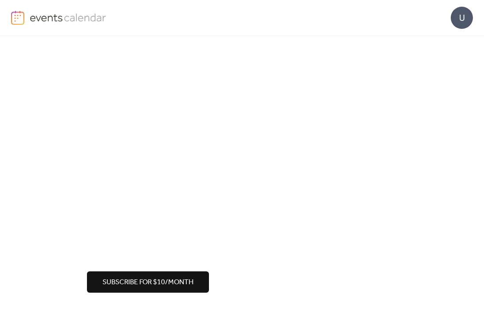
click at [180, 284] on span "Subscribe for $10/month" at bounding box center [147, 282] width 91 height 11
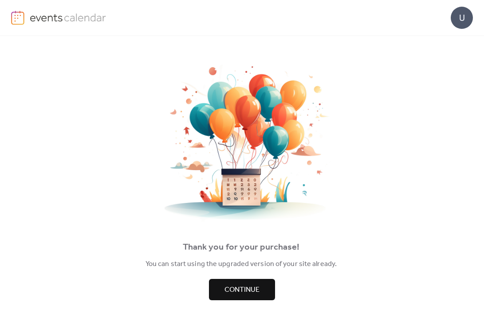
scroll to position [15, 0]
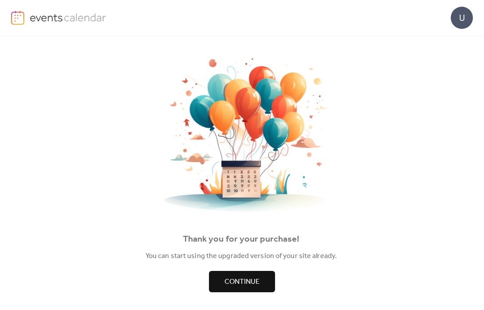
click at [237, 276] on span "Continue" at bounding box center [241, 281] width 35 height 11
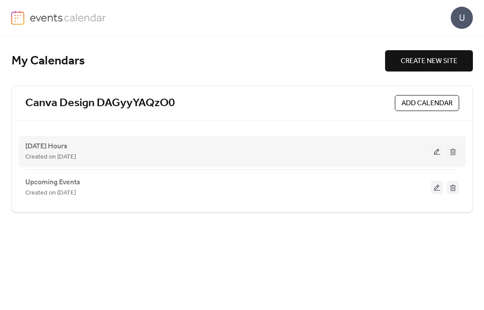
click at [457, 149] on button at bounding box center [453, 151] width 12 height 13
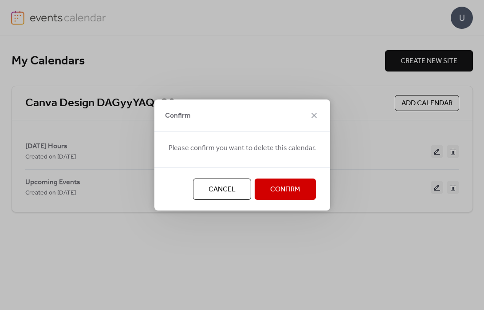
click at [299, 185] on button "Confirm" at bounding box center [285, 188] width 61 height 21
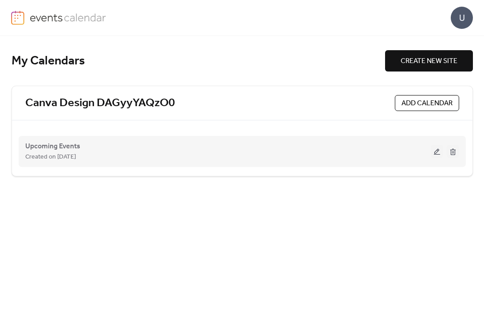
click at [58, 153] on span "Created on [DATE]" at bounding box center [50, 157] width 51 height 11
click at [431, 152] on button at bounding box center [437, 151] width 12 height 13
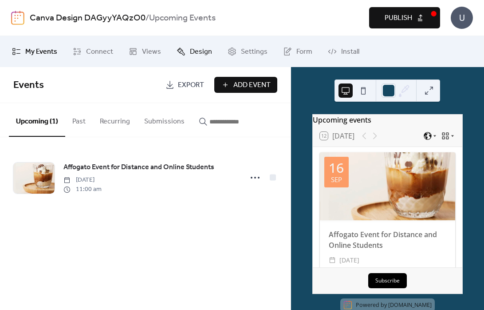
click at [192, 57] on span "Design" at bounding box center [201, 52] width 22 height 11
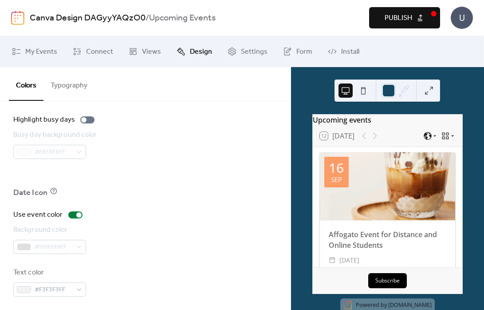
scroll to position [651, 0]
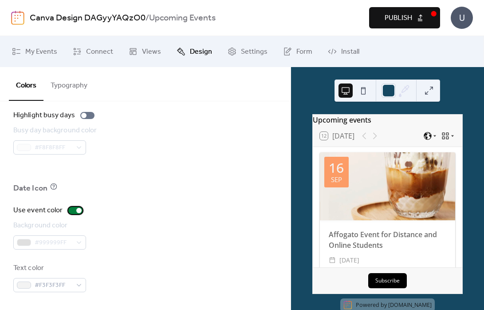
click at [76, 210] on div at bounding box center [78, 210] width 5 height 5
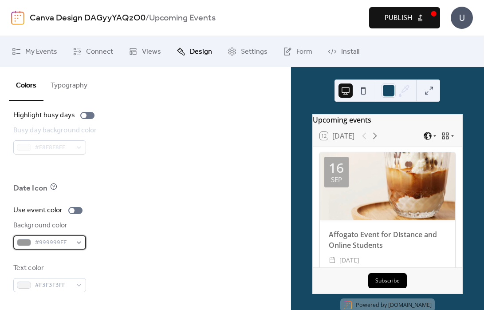
click at [69, 243] on span "#999999FF" at bounding box center [53, 242] width 37 height 11
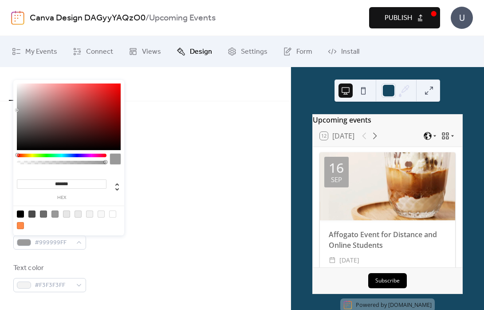
click at [66, 187] on input "*******" at bounding box center [62, 183] width 90 height 9
paste input
type input "*******"
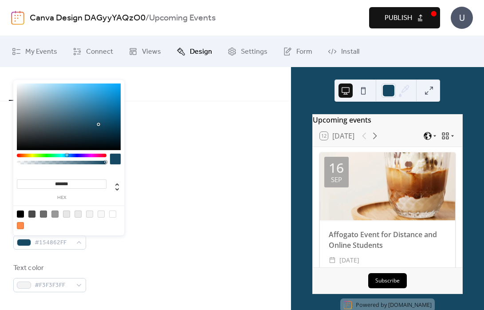
click at [210, 190] on div "Date Icon" at bounding box center [145, 190] width 264 height 15
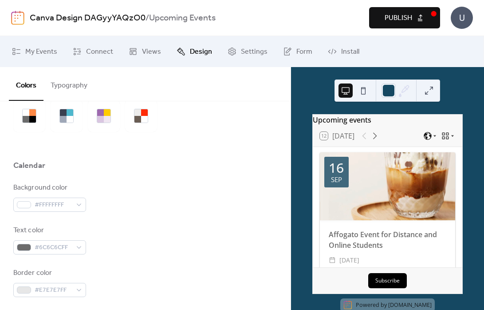
scroll to position [0, 0]
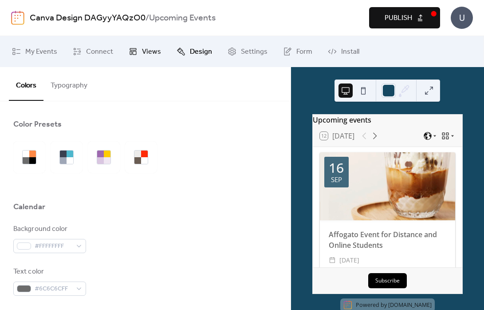
click at [148, 53] on span "Views" at bounding box center [151, 52] width 19 height 11
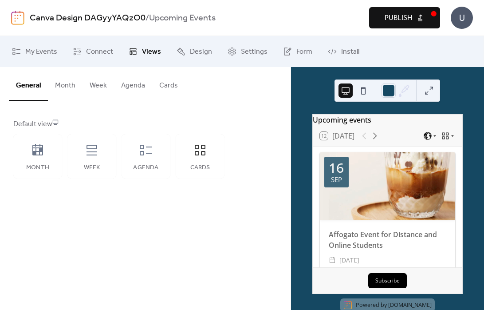
click at [167, 86] on button "Cards" at bounding box center [168, 83] width 33 height 33
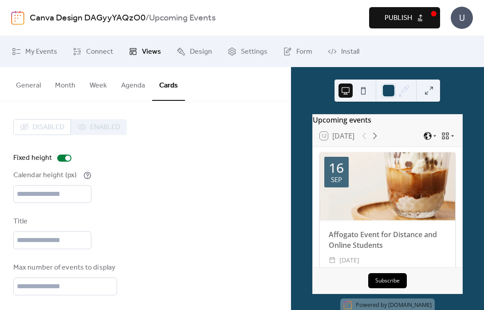
click at [435, 85] on button at bounding box center [429, 90] width 14 height 14
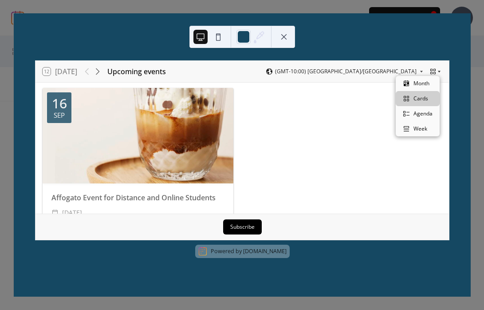
click at [438, 71] on icon at bounding box center [438, 71] width 5 height 5
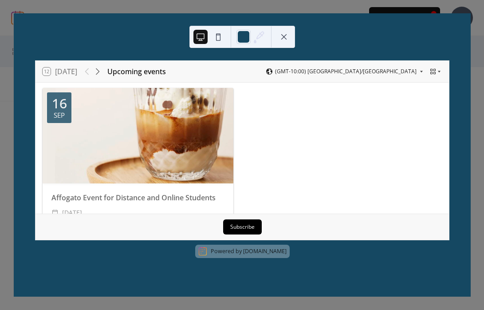
click at [309, 277] on div "12 [DATE] Upcoming events (GMT-10:00) [GEOGRAPHIC_DATA]/[GEOGRAPHIC_DATA] [DATE…" at bounding box center [242, 154] width 457 height 283
click at [293, 38] on div at bounding box center [242, 37] width 106 height 22
click at [284, 39] on button at bounding box center [284, 37] width 14 height 14
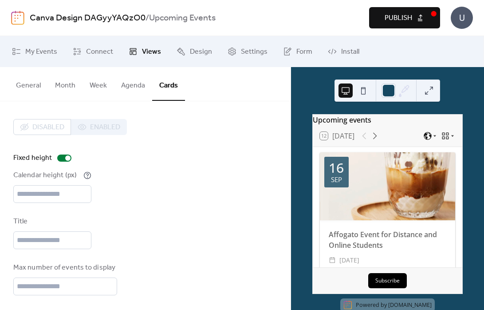
scroll to position [2, 0]
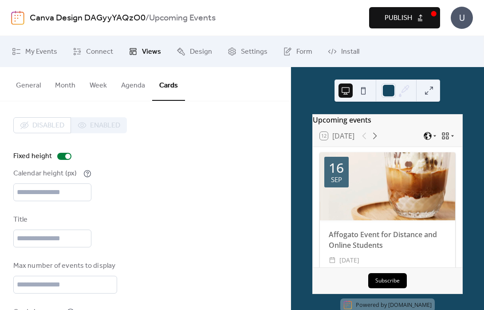
click at [89, 125] on div "Disabled Enabled" at bounding box center [70, 125] width 114 height 16
click at [124, 156] on div "Fixed height" at bounding box center [145, 156] width 264 height 11
click at [40, 127] on div "Disabled Enabled" at bounding box center [70, 125] width 114 height 16
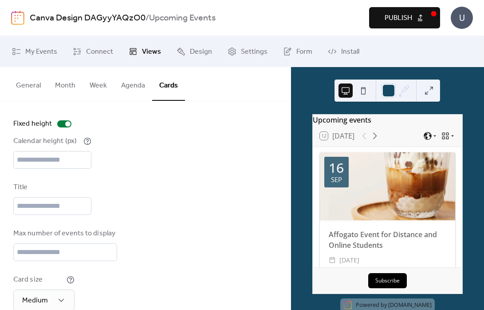
scroll to position [0, 0]
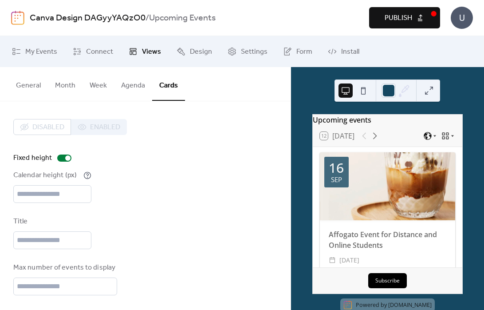
click at [94, 131] on div "Disabled Enabled" at bounding box center [70, 127] width 114 height 16
click at [67, 158] on div at bounding box center [67, 157] width 5 height 5
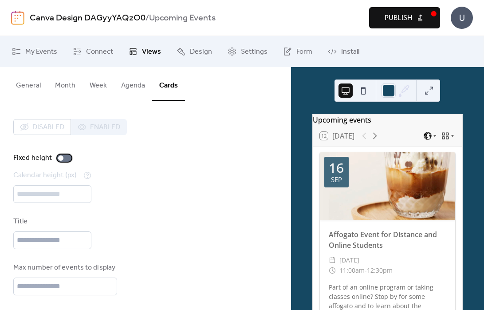
click at [61, 161] on div at bounding box center [64, 157] width 14 height 7
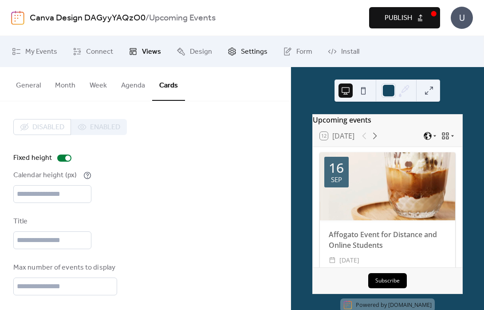
click at [242, 51] on span "Settings" at bounding box center [254, 52] width 27 height 11
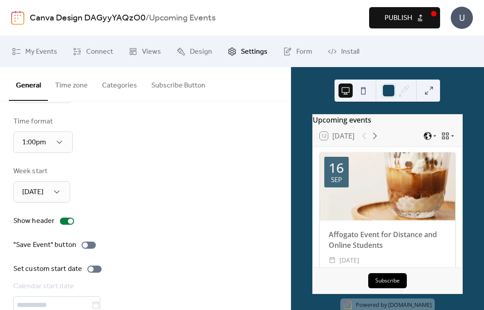
scroll to position [98, 0]
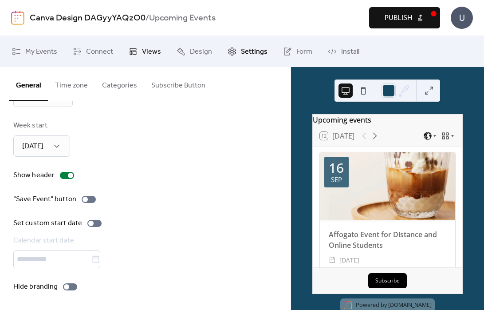
click at [151, 51] on span "Views" at bounding box center [151, 52] width 19 height 11
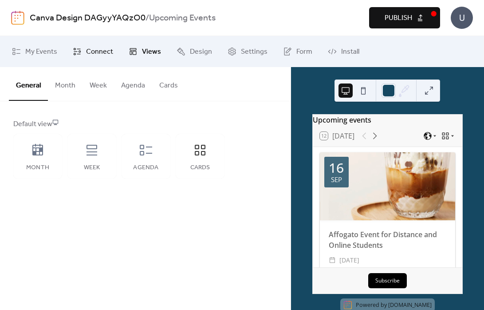
click at [87, 47] on span "Connect" at bounding box center [99, 52] width 27 height 11
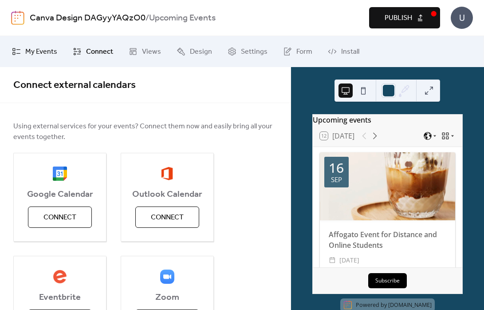
click at [42, 51] on span "My Events" at bounding box center [41, 52] width 32 height 11
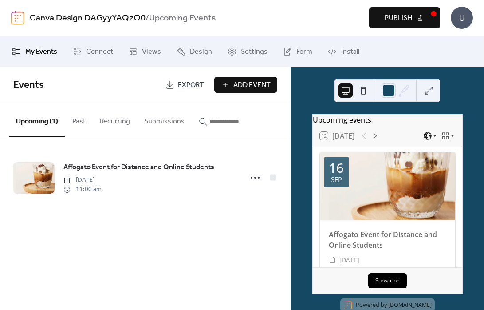
click at [189, 230] on div "Events Export Add Event Upcoming (1) Past Recurring Submissions Affogato Event …" at bounding box center [145, 188] width 290 height 243
click at [190, 52] on span "Design" at bounding box center [201, 52] width 22 height 11
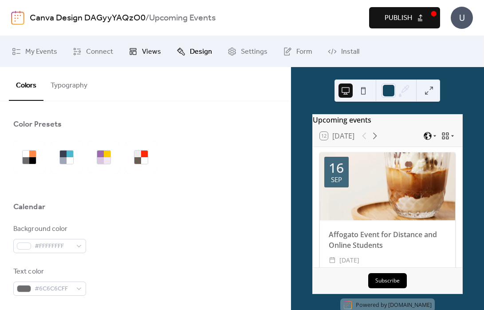
click at [129, 55] on icon at bounding box center [133, 51] width 9 height 9
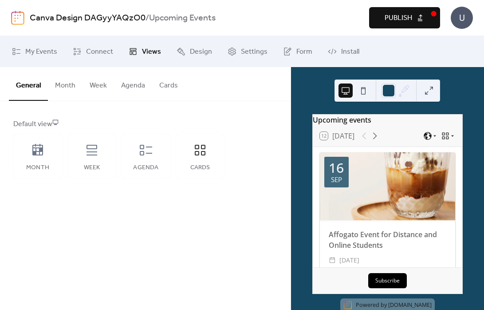
click at [103, 83] on button "Week" at bounding box center [97, 83] width 31 height 33
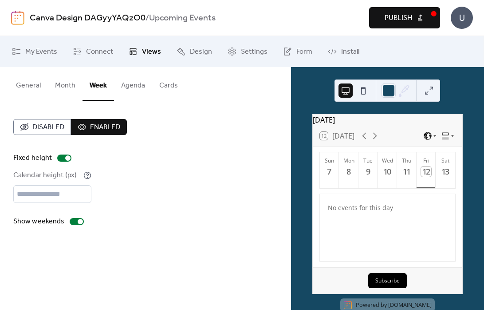
click at [132, 80] on button "Agenda" at bounding box center [133, 83] width 38 height 33
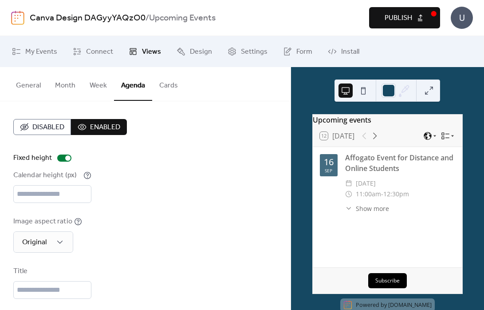
click at [394, 21] on span "Publish" at bounding box center [397, 18] width 27 height 11
click at [156, 86] on button "Cards" at bounding box center [168, 83] width 33 height 33
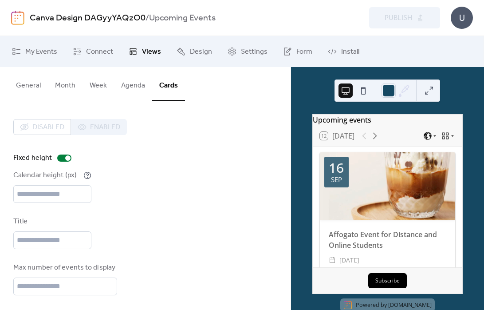
click at [134, 78] on button "Agenda" at bounding box center [133, 83] width 38 height 33
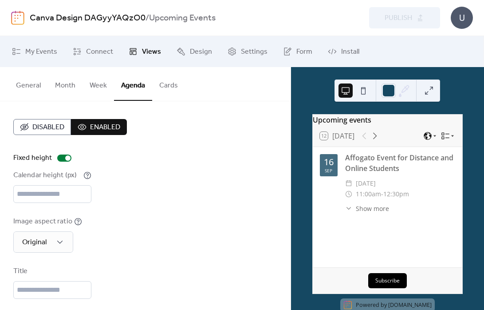
click at [102, 83] on button "Week" at bounding box center [97, 83] width 31 height 33
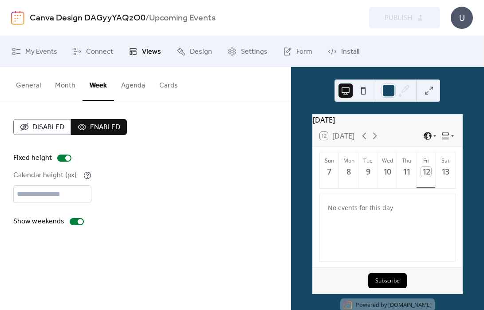
click at [168, 86] on button "Cards" at bounding box center [168, 83] width 33 height 33
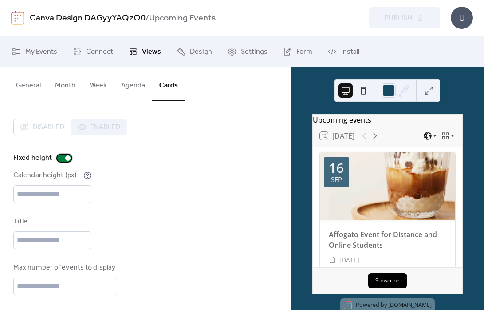
click at [61, 159] on div at bounding box center [64, 157] width 14 height 7
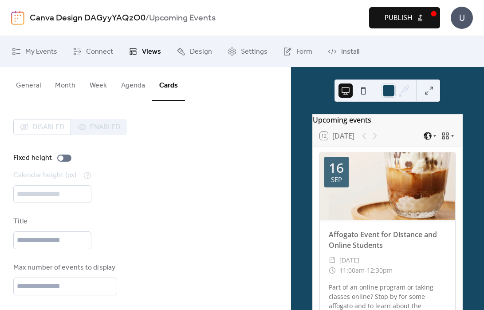
click at [405, 18] on span "Publish" at bounding box center [397, 18] width 27 height 11
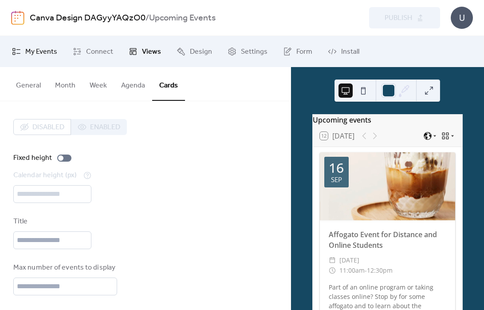
click at [43, 52] on span "My Events" at bounding box center [41, 52] width 32 height 11
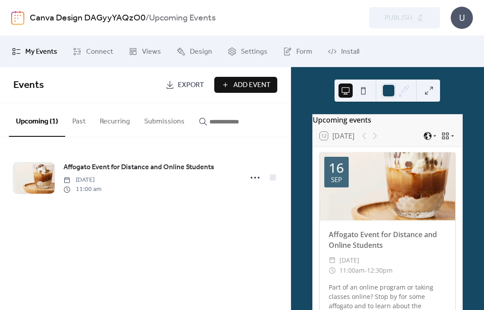
click at [164, 243] on div "Events Export Add Event Upcoming (1) Past Recurring Submissions Affogato Event …" at bounding box center [145, 188] width 290 height 243
click at [234, 82] on span "Add Event" at bounding box center [251, 85] width 37 height 11
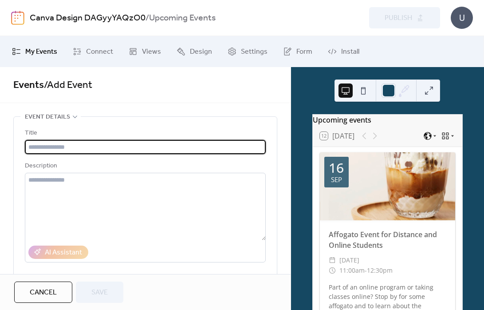
click at [115, 148] on input "text" at bounding box center [145, 147] width 241 height 14
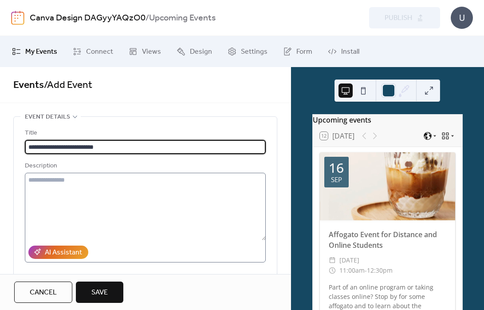
type input "**********"
click at [92, 181] on textarea at bounding box center [145, 206] width 241 height 67
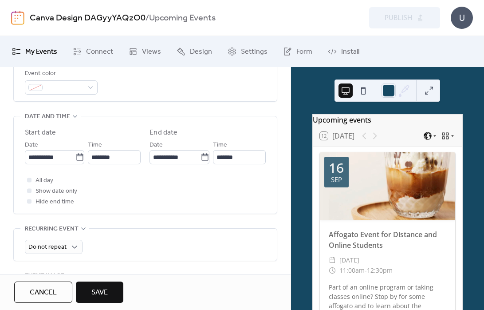
scroll to position [280, 0]
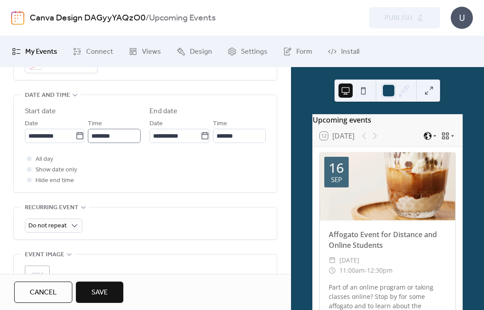
type textarea "**********"
click at [115, 137] on input "********" at bounding box center [114, 136] width 53 height 14
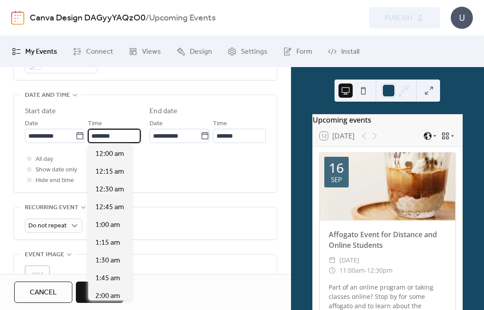
scroll to position [851, 0]
click at [117, 152] on span "12:00 pm" at bounding box center [109, 154] width 29 height 11
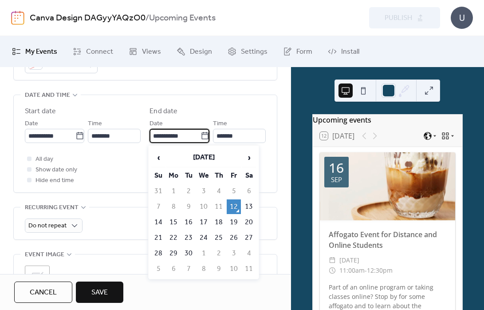
click at [173, 140] on input "**********" at bounding box center [174, 136] width 51 height 14
click at [239, 131] on input "*******" at bounding box center [239, 136] width 53 height 14
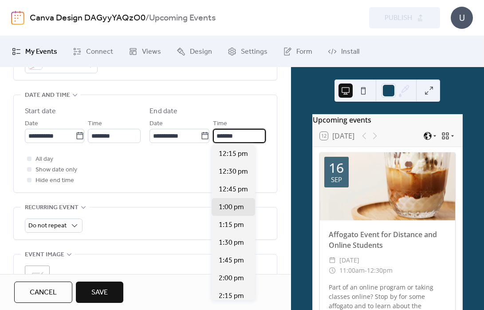
click at [149, 173] on div "All day Show date only Hide end time" at bounding box center [145, 169] width 241 height 32
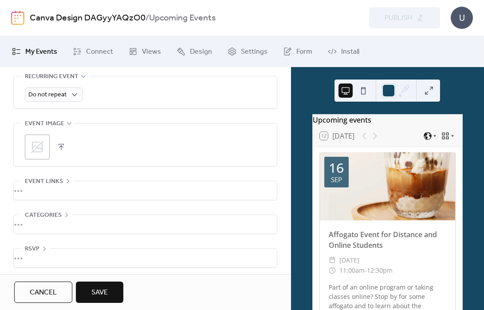
scroll to position [415, 0]
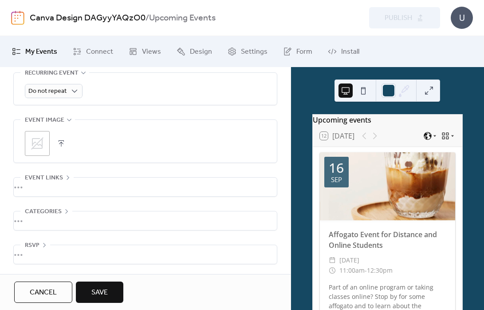
click at [116, 294] on button "Save" at bounding box center [99, 291] width 47 height 21
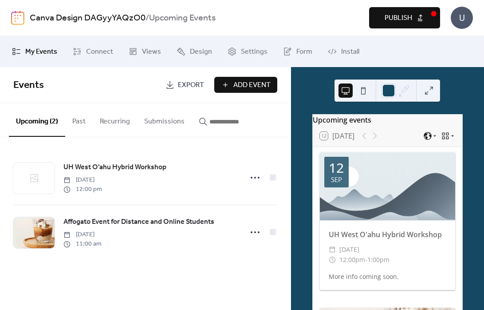
click at [406, 13] on span "Publish" at bounding box center [397, 18] width 27 height 11
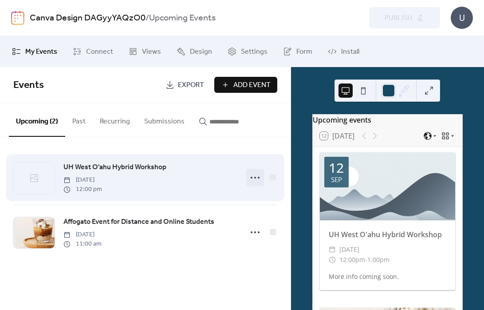
click at [255, 180] on icon at bounding box center [255, 177] width 14 height 14
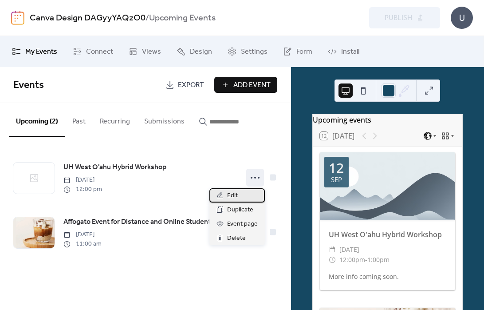
click at [239, 191] on div "Edit" at bounding box center [236, 195] width 55 height 14
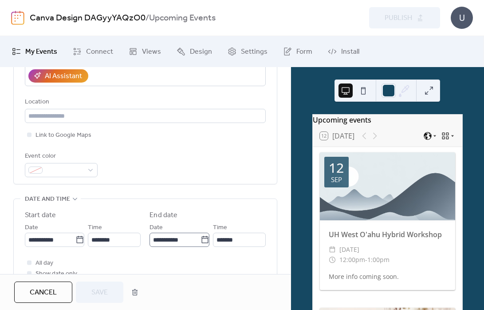
scroll to position [0, 0]
click at [69, 235] on input "**********" at bounding box center [50, 239] width 51 height 14
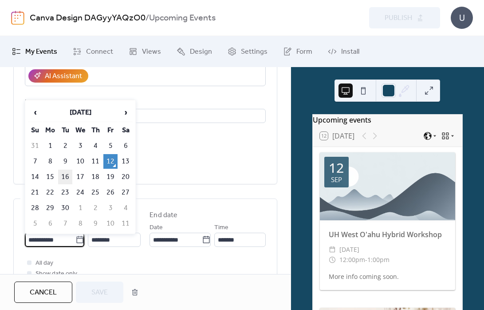
click at [70, 175] on td "16" at bounding box center [65, 176] width 14 height 15
type input "**********"
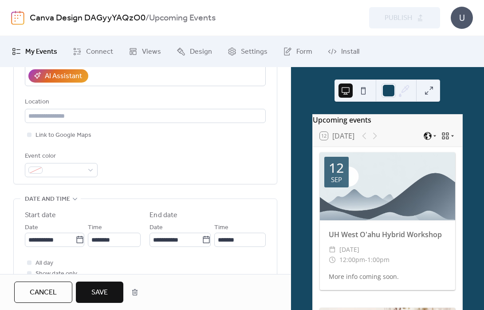
click at [102, 290] on span "Save" at bounding box center [99, 292] width 16 height 11
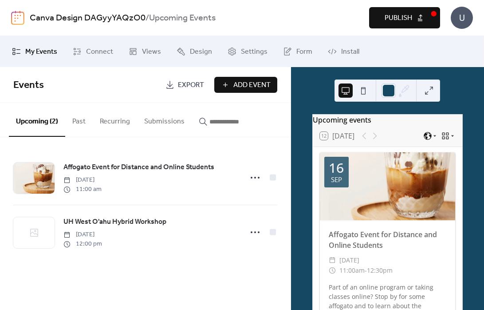
click at [404, 20] on span "Publish" at bounding box center [397, 18] width 27 height 11
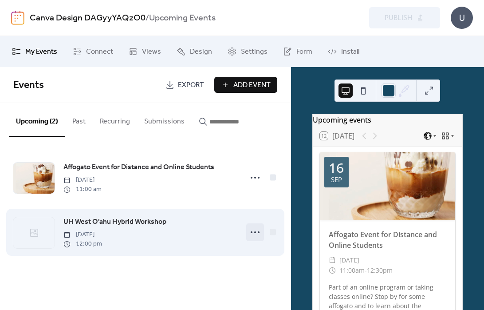
click at [251, 231] on icon at bounding box center [255, 232] width 14 height 14
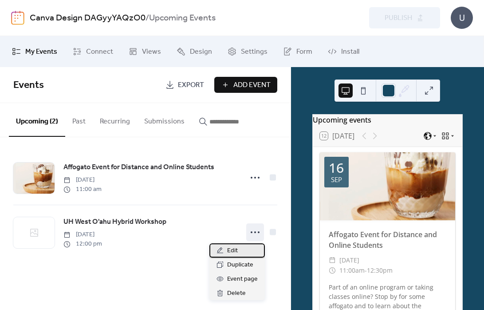
click at [238, 250] on div "Edit" at bounding box center [236, 250] width 55 height 14
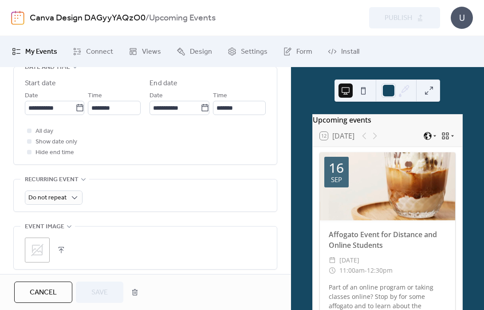
scroll to position [365, 0]
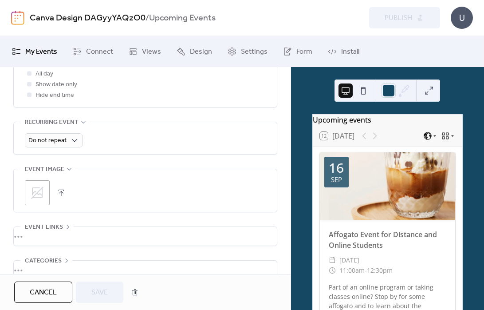
click at [37, 194] on icon at bounding box center [37, 192] width 14 height 14
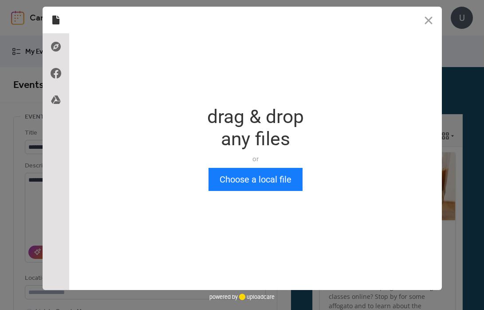
scroll to position [0, 0]
click at [251, 193] on div "Drop a file here drag & drop any files or Upload files from your computer Choos…" at bounding box center [255, 148] width 373 height 283
click at [251, 186] on button "Choose a local file" at bounding box center [255, 179] width 94 height 23
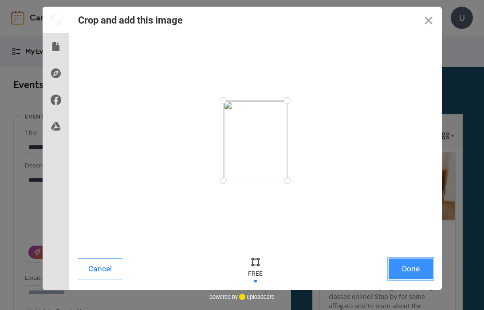
click at [418, 266] on button "Done" at bounding box center [410, 268] width 44 height 21
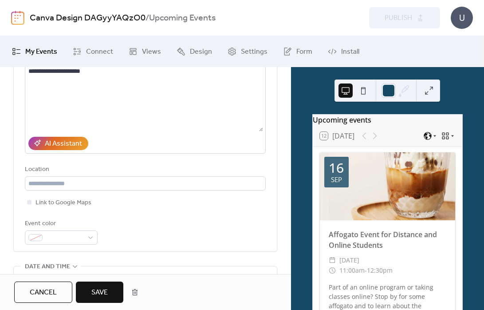
scroll to position [301, 0]
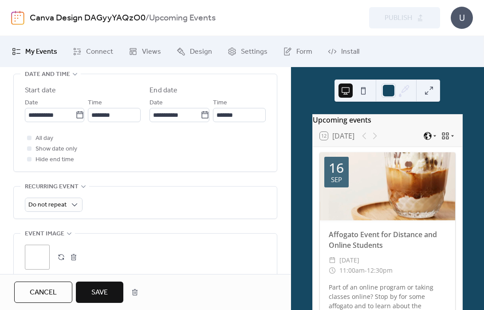
click at [97, 290] on span "Save" at bounding box center [99, 292] width 16 height 11
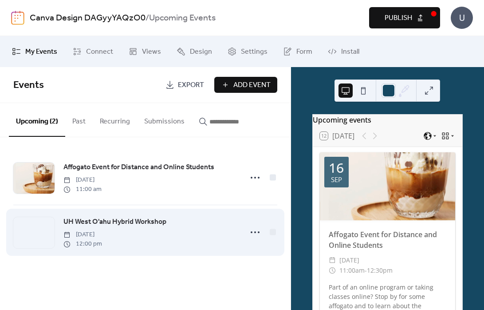
click at [29, 232] on div at bounding box center [33, 232] width 41 height 31
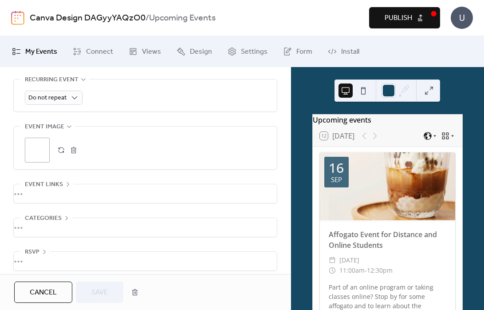
scroll to position [415, 0]
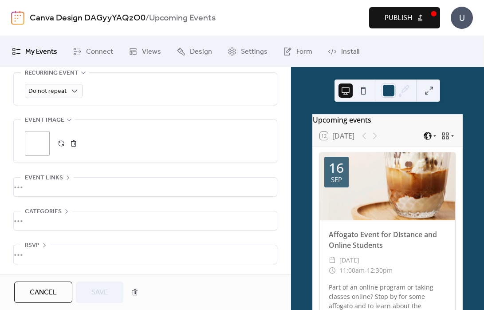
click at [79, 142] on button "button" at bounding box center [73, 143] width 12 height 12
click at [32, 136] on icon at bounding box center [37, 143] width 14 height 14
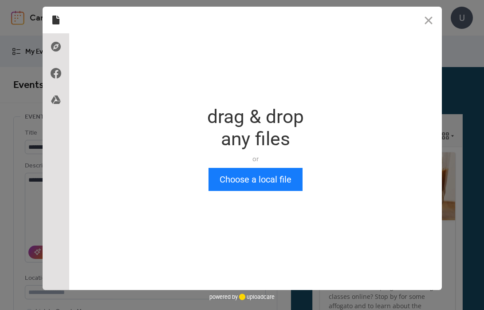
scroll to position [0, 0]
click at [247, 172] on button "Choose a local file" at bounding box center [255, 179] width 94 height 23
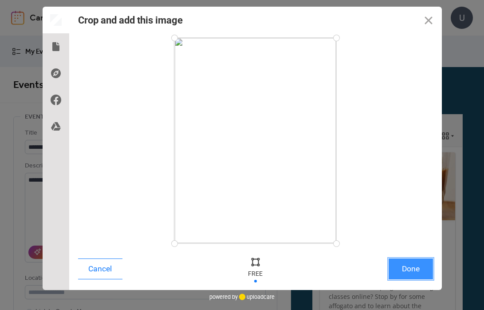
click at [406, 265] on button "Done" at bounding box center [410, 268] width 44 height 21
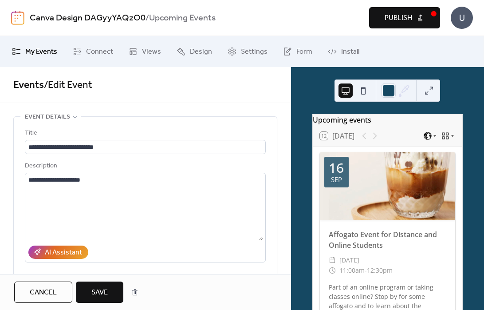
click at [90, 294] on button "Save" at bounding box center [99, 291] width 47 height 21
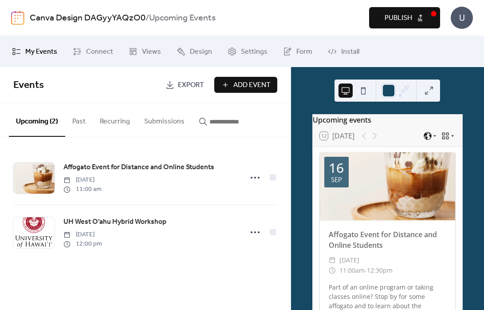
click at [401, 22] on span "Publish" at bounding box center [397, 18] width 27 height 11
click at [204, 51] on span "Design" at bounding box center [201, 52] width 22 height 11
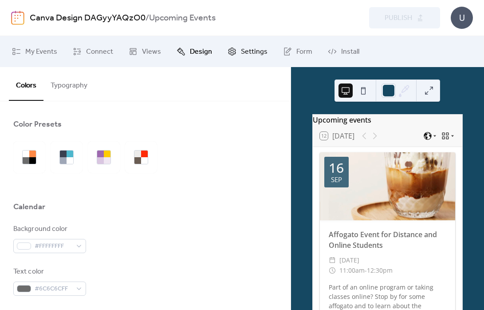
click at [247, 47] on span "Settings" at bounding box center [254, 52] width 27 height 11
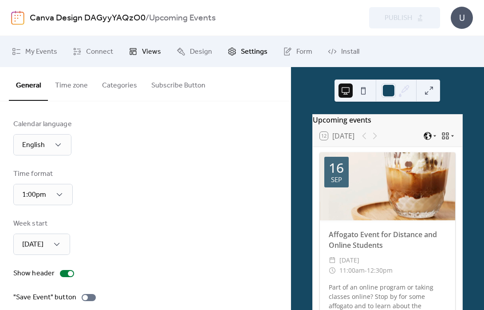
click at [153, 48] on span "Views" at bounding box center [151, 52] width 19 height 11
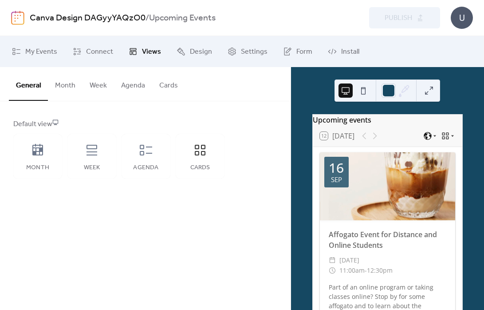
click at [153, 82] on button "Cards" at bounding box center [168, 83] width 33 height 33
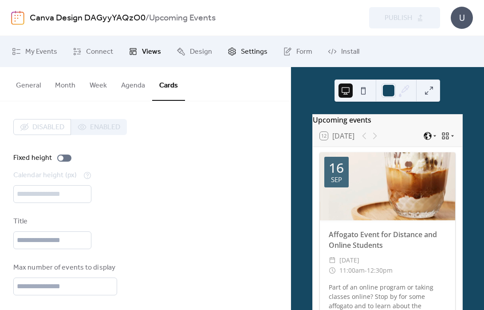
click at [253, 44] on link "Settings" at bounding box center [247, 51] width 53 height 24
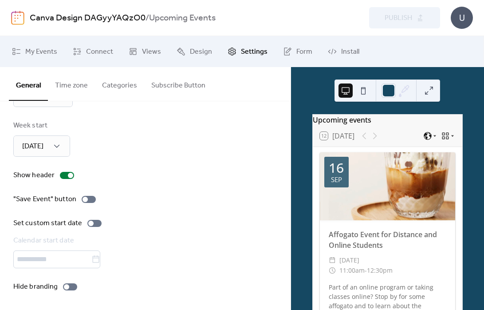
scroll to position [4, 0]
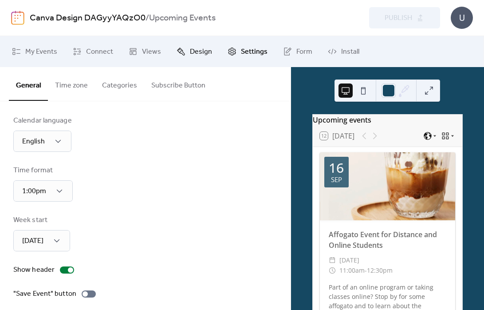
click at [200, 54] on span "Design" at bounding box center [201, 52] width 22 height 11
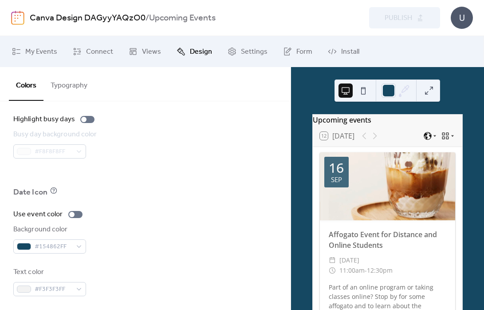
scroll to position [651, 0]
